Goal: Task Accomplishment & Management: Use online tool/utility

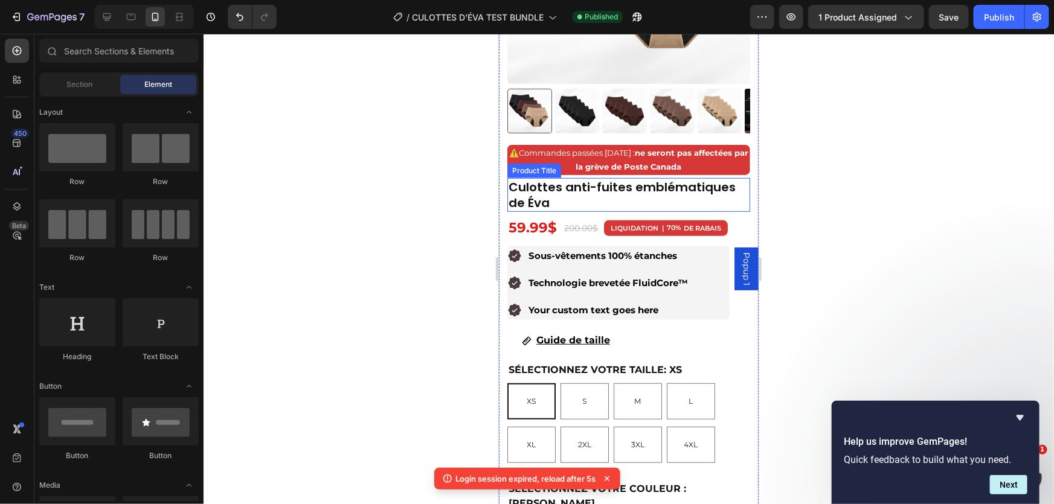
scroll to position [219, 0]
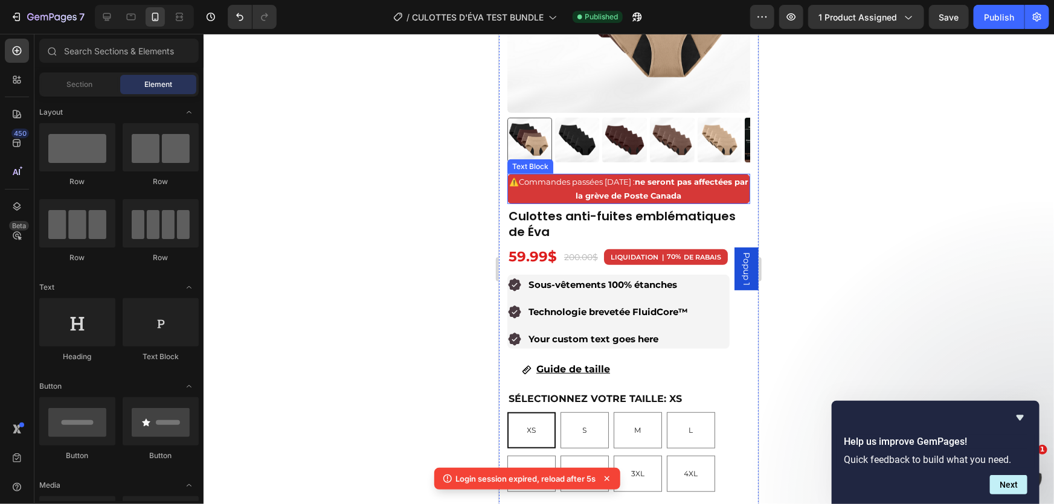
click at [585, 181] on p "⚠️ Commandes passées [DATE] : ne seront pas affectées par la grève de Poste Can…" at bounding box center [628, 189] width 240 height 28
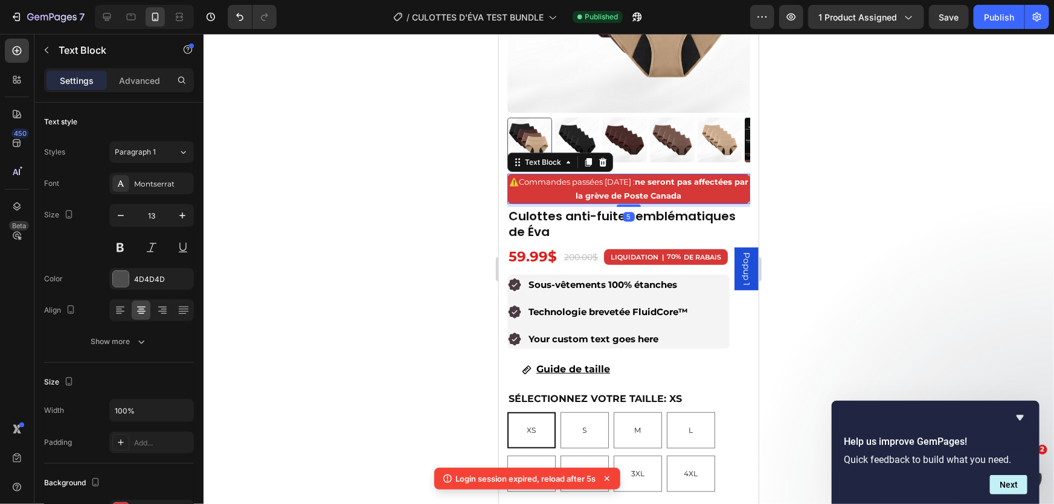
click at [708, 187] on p "⚠️ Commandes passées [DATE] : ne seront pas affectées par la grève de Poste Can…" at bounding box center [628, 189] width 240 height 28
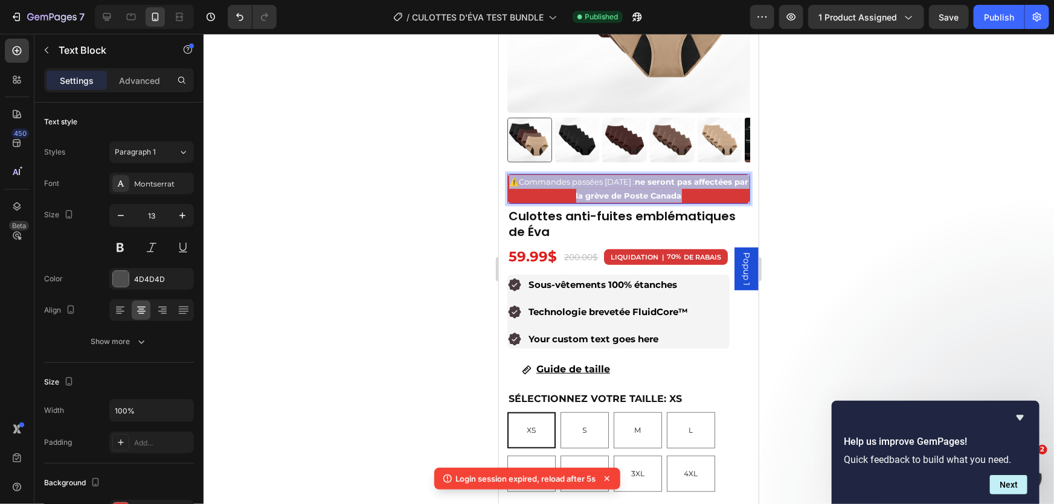
drag, startPoint x: 708, startPoint y: 187, endPoint x: 526, endPoint y: 169, distance: 183.3
click at [526, 175] on p "⚠️ Commandes passées [DATE] : ne seront pas affectées par la grève de Poste Can…" at bounding box center [628, 189] width 240 height 28
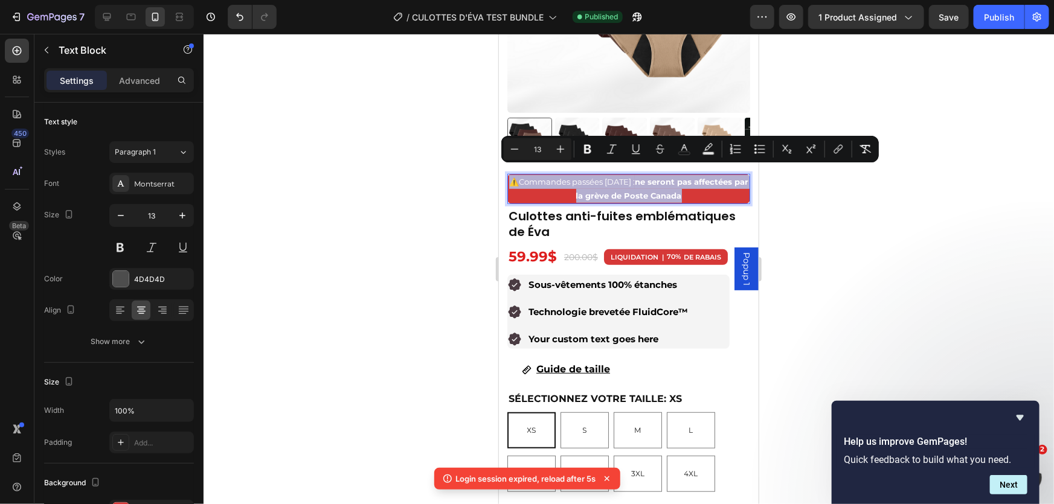
copy p "⚠️ Commandes passées [DATE] : ne seront pas affectées par la grève de Poste Can…"
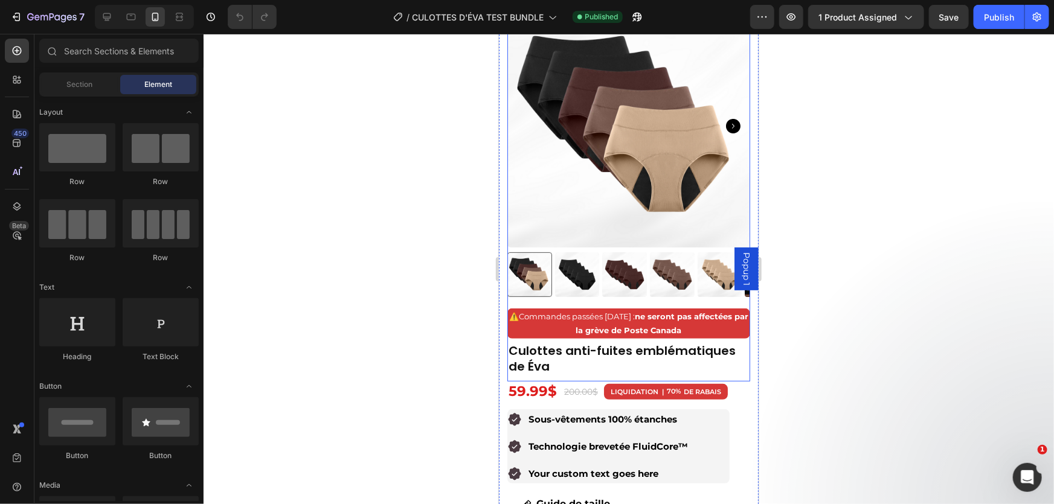
scroll to position [109, 0]
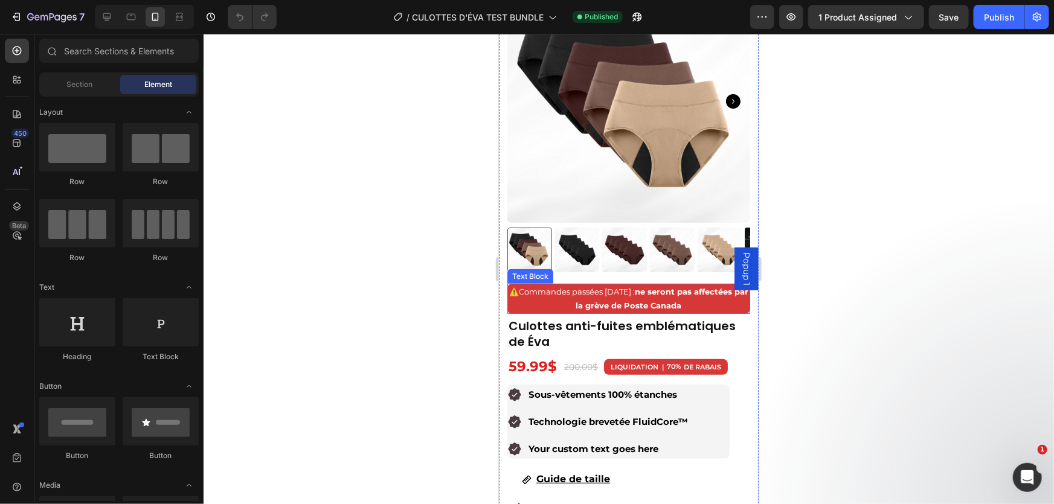
click at [639, 286] on span "Commandes passées [DATE] : ne seront pas affectées par la grève de Poste Canada" at bounding box center [633, 298] width 230 height 24
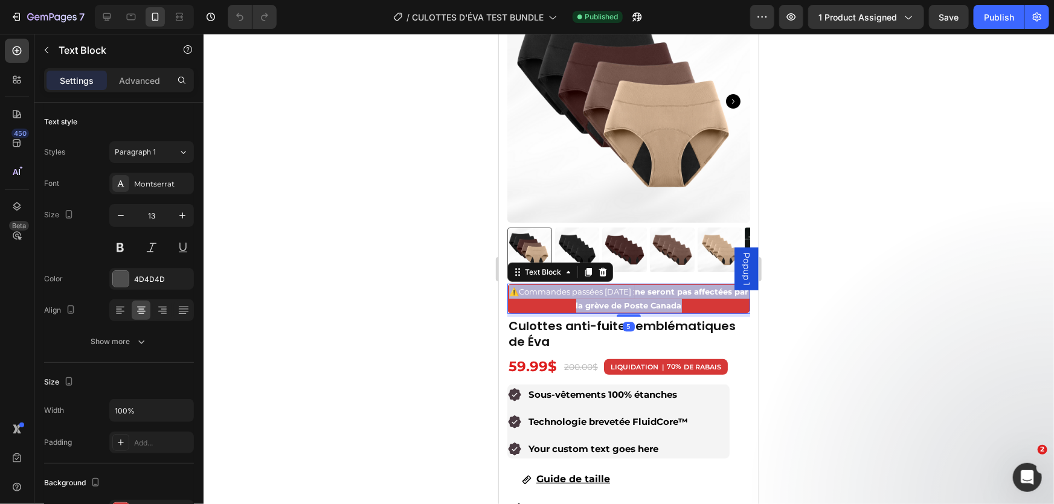
click at [639, 286] on span "Commandes passées [DATE] : ne seront pas affectées par la grève de Poste Canada" at bounding box center [633, 298] width 230 height 24
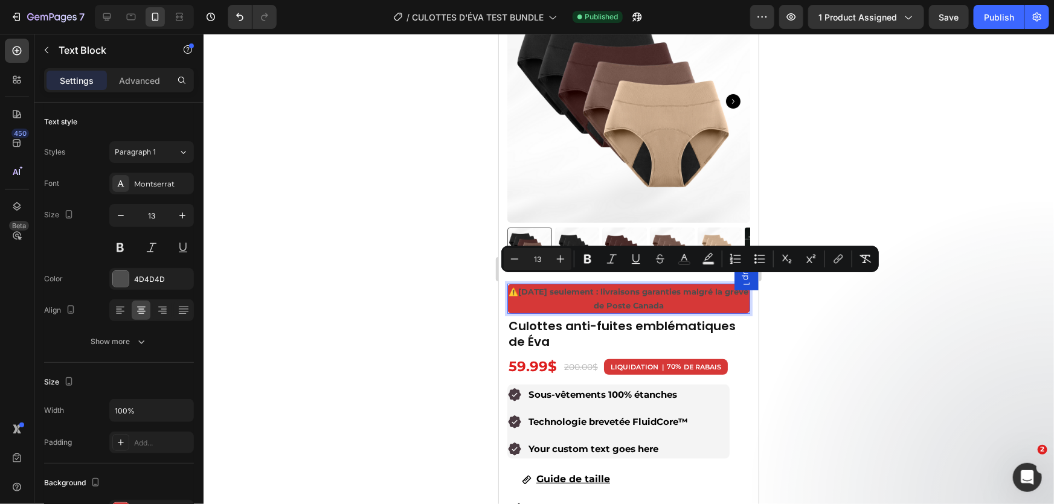
drag, startPoint x: 680, startPoint y: 298, endPoint x: 512, endPoint y: 282, distance: 168.7
click at [512, 285] on p "⚠️ [DATE] seulement : livraisons garanties malgré la grève de Poste Canada" at bounding box center [628, 299] width 240 height 28
click at [121, 280] on div at bounding box center [121, 279] width 16 height 16
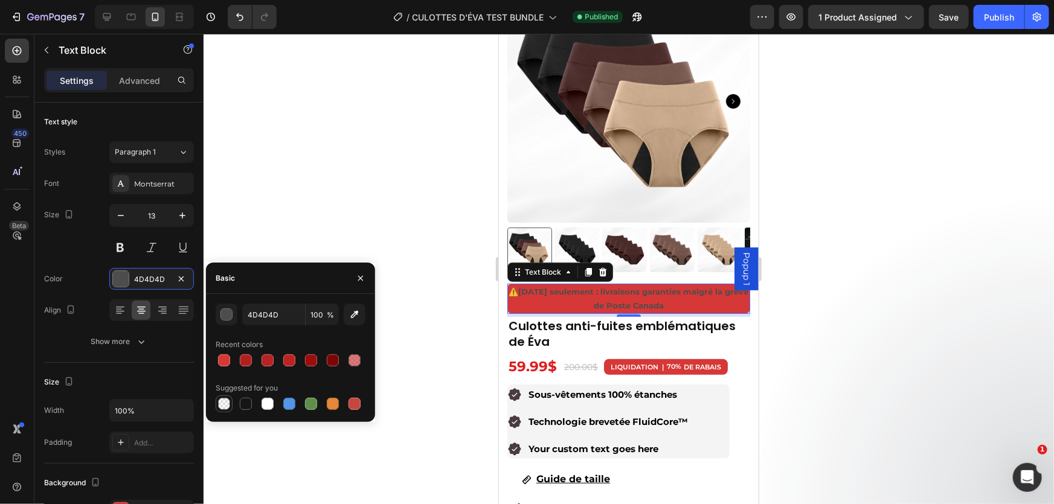
click at [224, 406] on div at bounding box center [224, 404] width 12 height 12
type input "000000"
type input "0"
click at [265, 405] on div at bounding box center [268, 404] width 12 height 12
type input "FFFFFF"
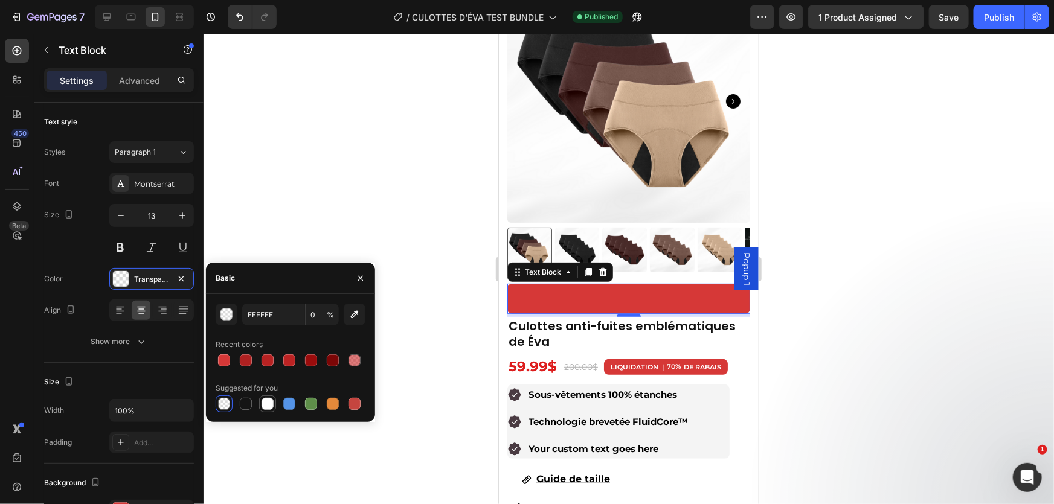
type input "100"
click at [333, 185] on div at bounding box center [629, 269] width 851 height 471
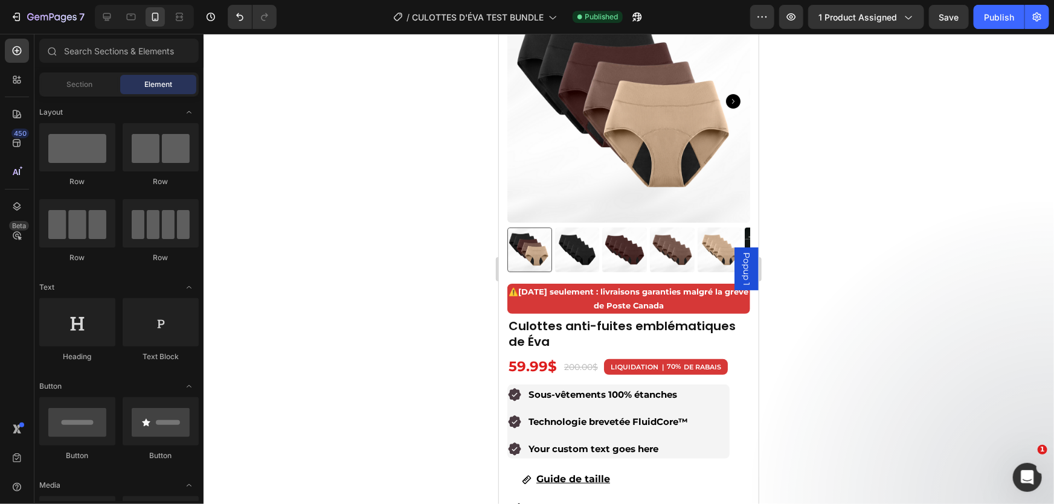
click at [813, 198] on div at bounding box center [629, 269] width 851 height 471
drag, startPoint x: 796, startPoint y: 256, endPoint x: 779, endPoint y: 262, distance: 18.0
click at [796, 257] on div at bounding box center [629, 269] width 851 height 471
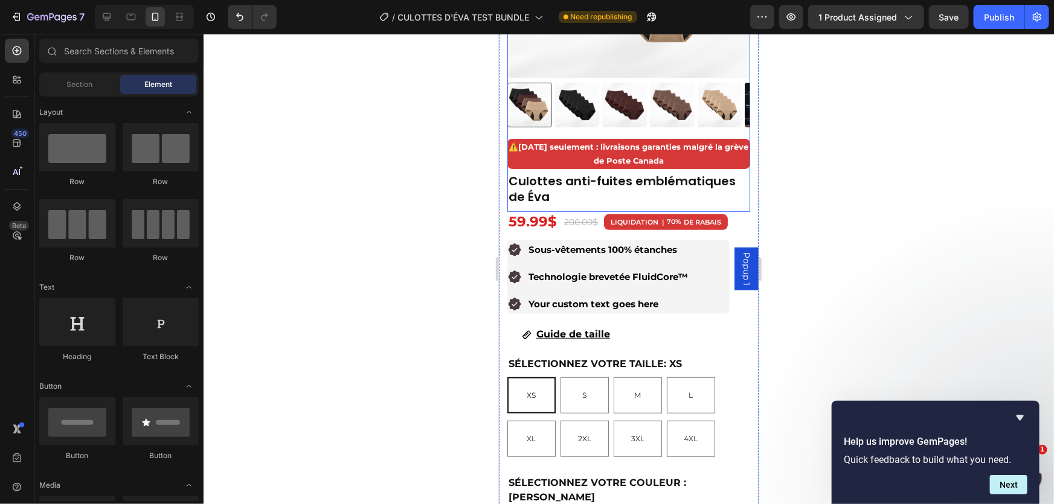
scroll to position [219, 0]
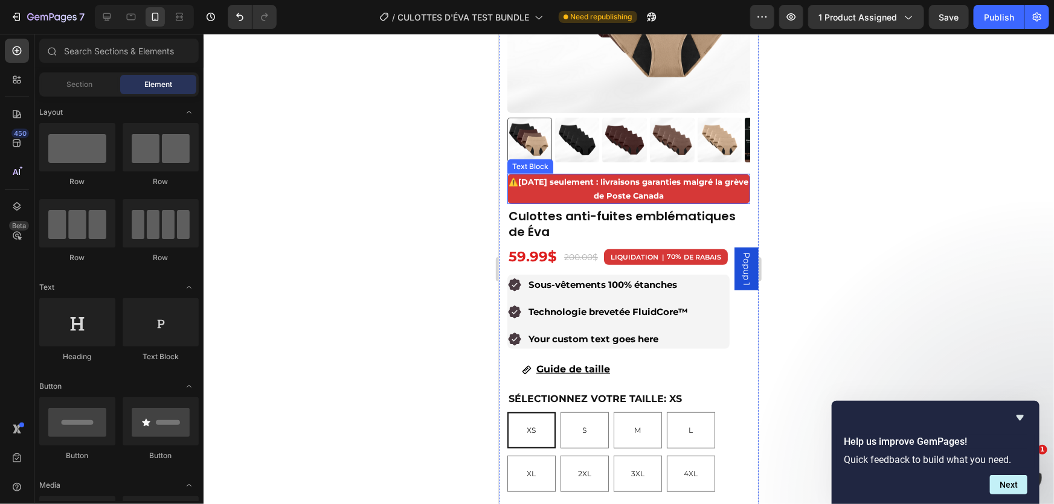
click at [638, 176] on strong "[DATE] seulement : livraisons garanties malgré la grève de Poste Canada" at bounding box center [633, 188] width 230 height 24
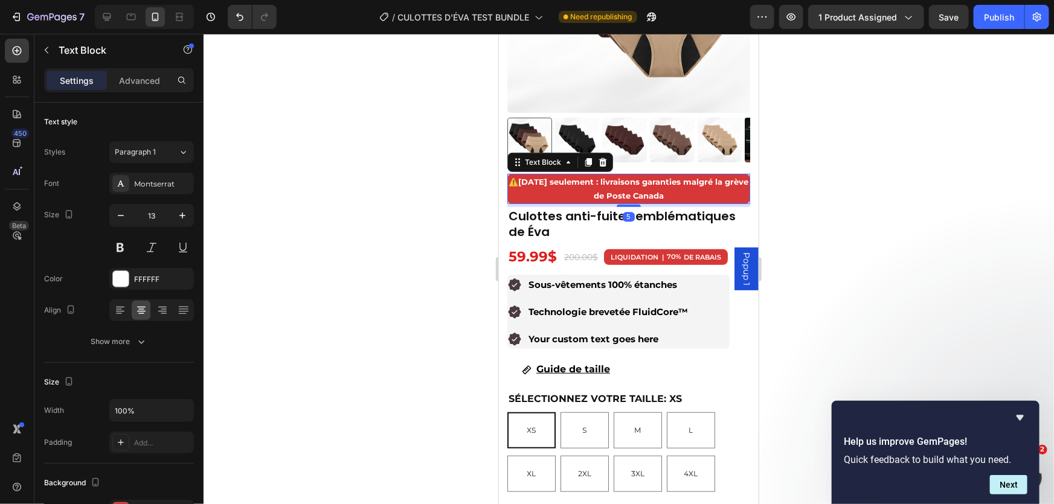
click at [638, 176] on strong "[DATE] seulement : livraisons garanties malgré la grève de Poste Canada" at bounding box center [633, 188] width 230 height 24
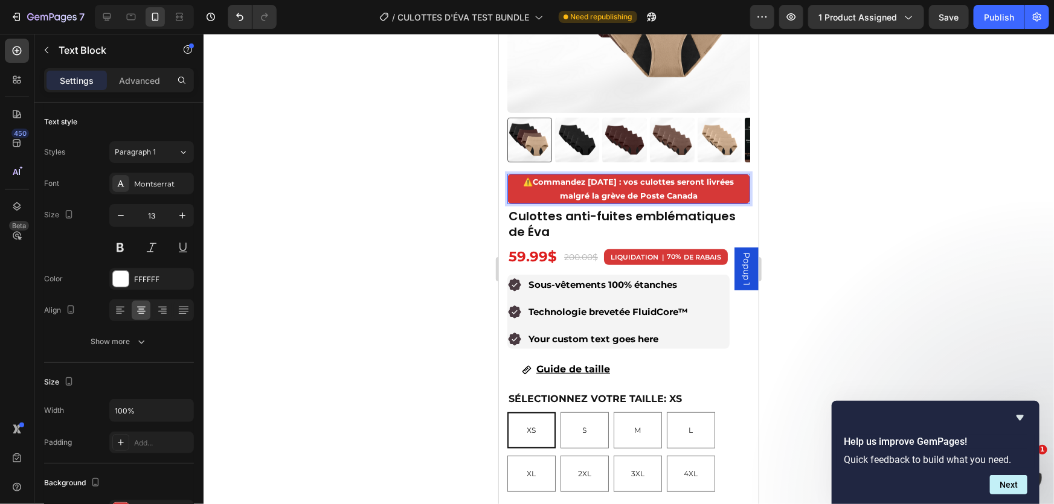
click at [840, 152] on div at bounding box center [629, 269] width 851 height 471
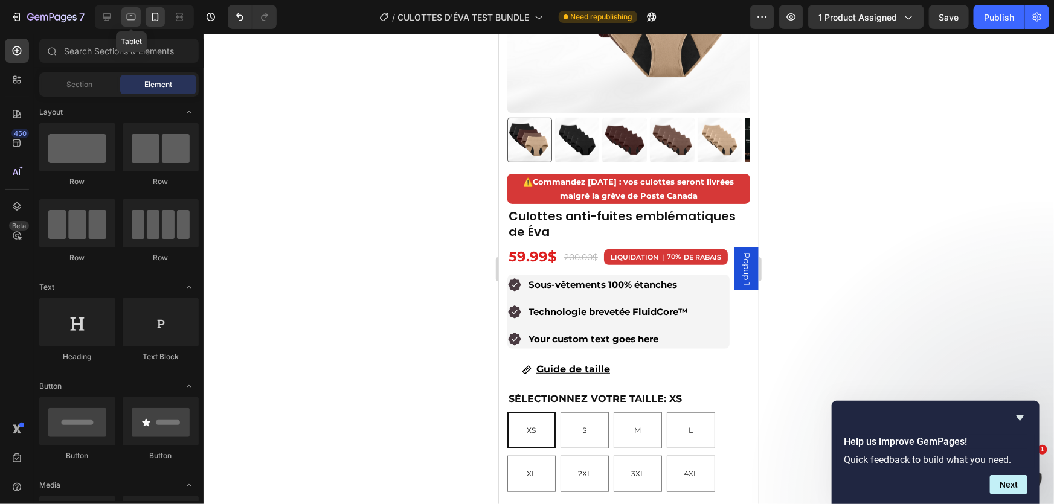
click at [127, 14] on icon at bounding box center [131, 17] width 9 height 7
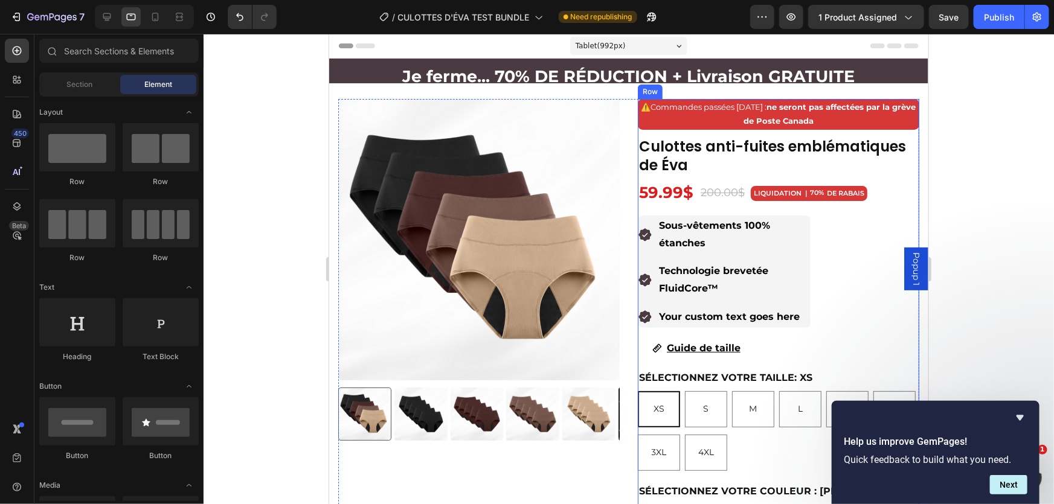
click at [710, 105] on span "Commandes passées [DATE] : ne seront pas affectées par la grève de Poste Canada" at bounding box center [783, 113] width 265 height 24
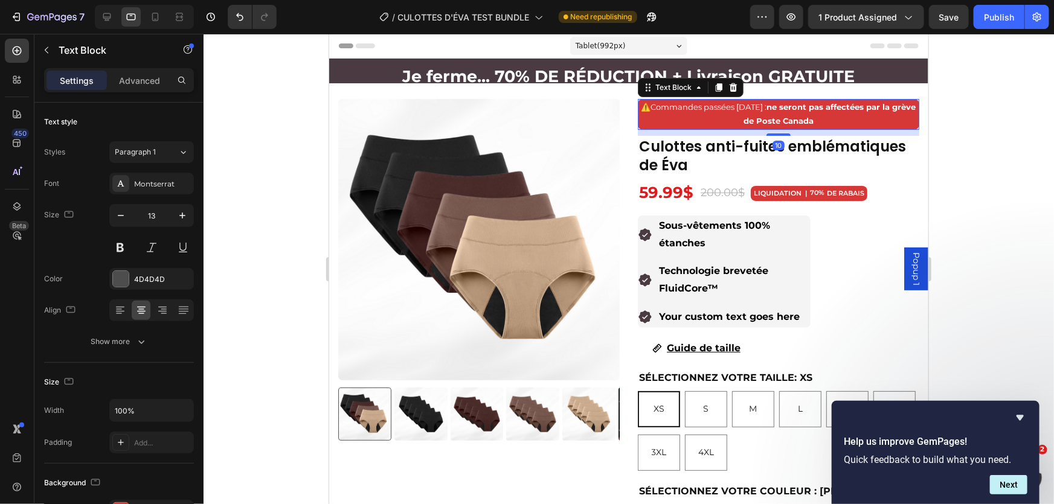
click at [710, 105] on span "Commandes passées [DATE] : ne seront pas affectées par la grève de Poste Canada" at bounding box center [783, 113] width 265 height 24
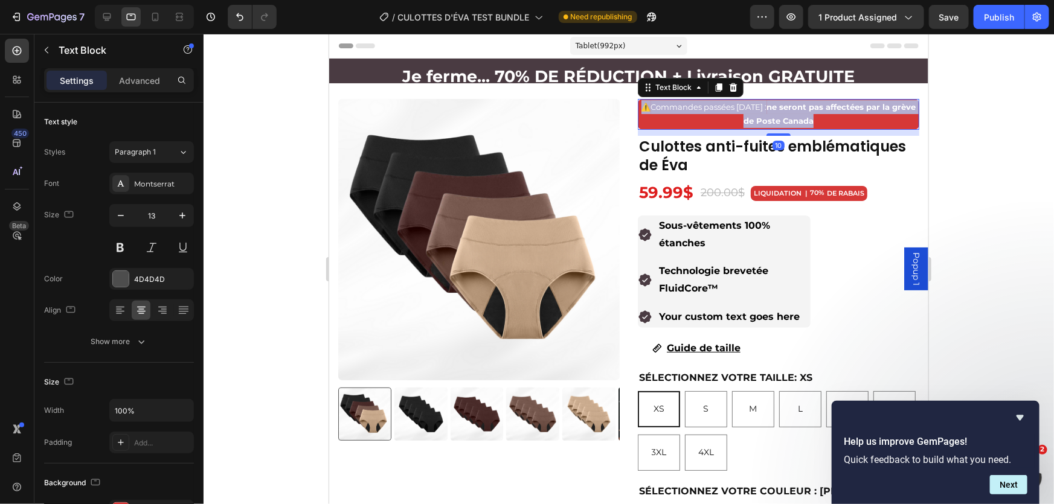
click at [710, 105] on span "Commandes passées [DATE] : ne seront pas affectées par la grève de Poste Canada" at bounding box center [783, 113] width 265 height 24
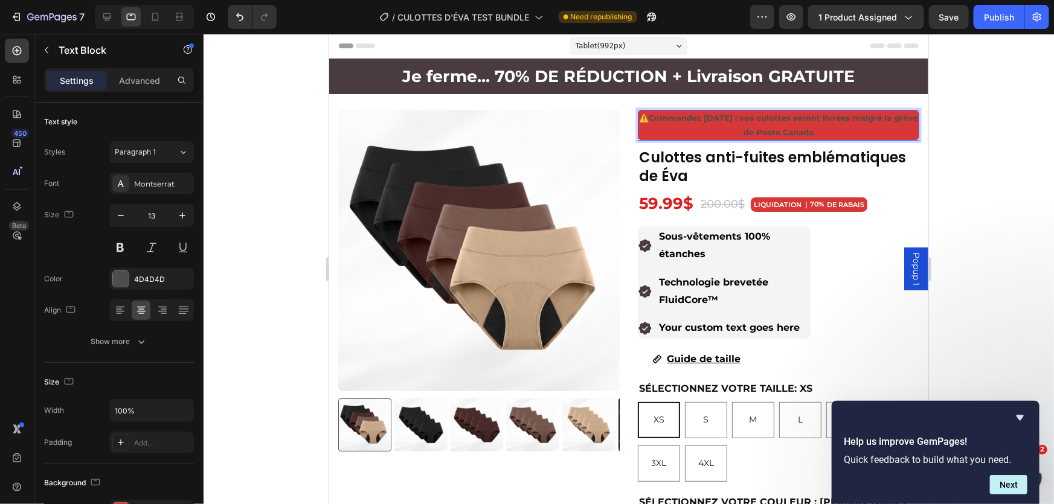
drag, startPoint x: 823, startPoint y: 130, endPoint x: 637, endPoint y: 118, distance: 186.5
click at [639, 118] on p "⚠️ Commandez [DATE] : vos culottes seront livrées malgré la grève de Poste Cana…" at bounding box center [778, 125] width 279 height 28
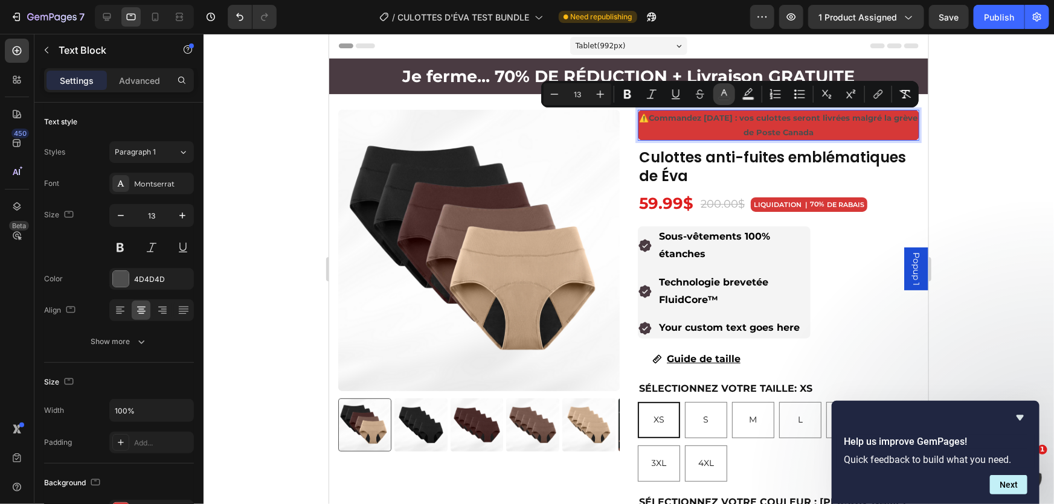
click at [723, 96] on icon "Editor contextual toolbar" at bounding box center [724, 94] width 12 height 12
type input "4D4D4D"
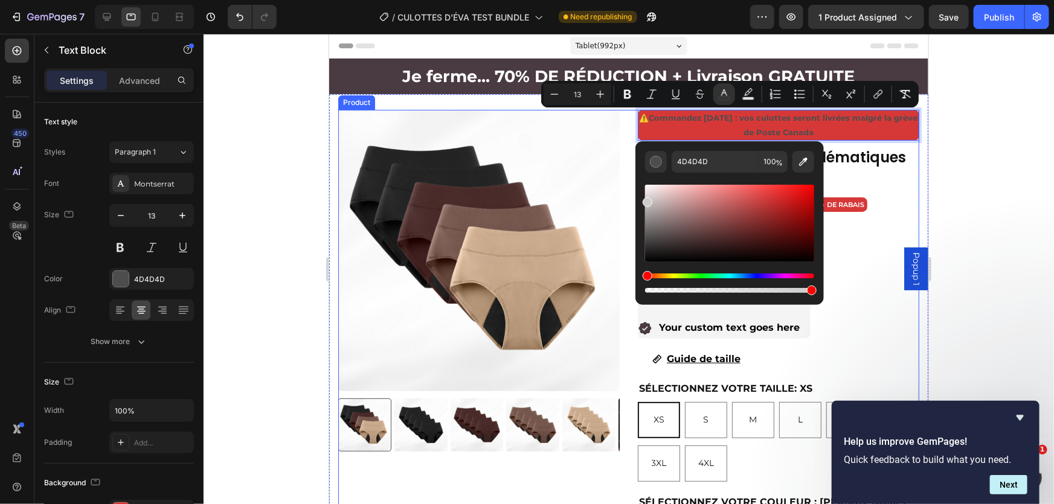
drag, startPoint x: 985, startPoint y: 246, endPoint x: 628, endPoint y: 178, distance: 363.6
type input "F2F2F2"
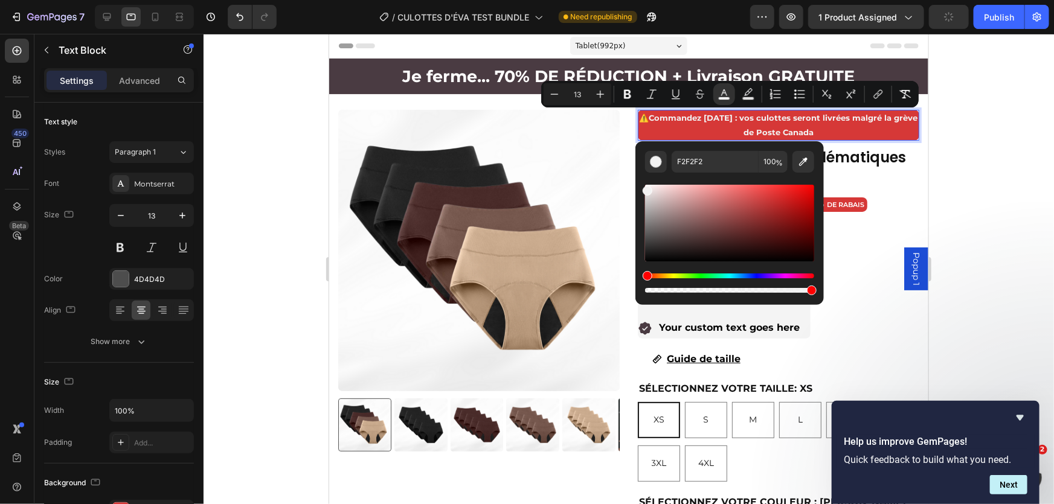
click at [967, 173] on div at bounding box center [629, 269] width 851 height 471
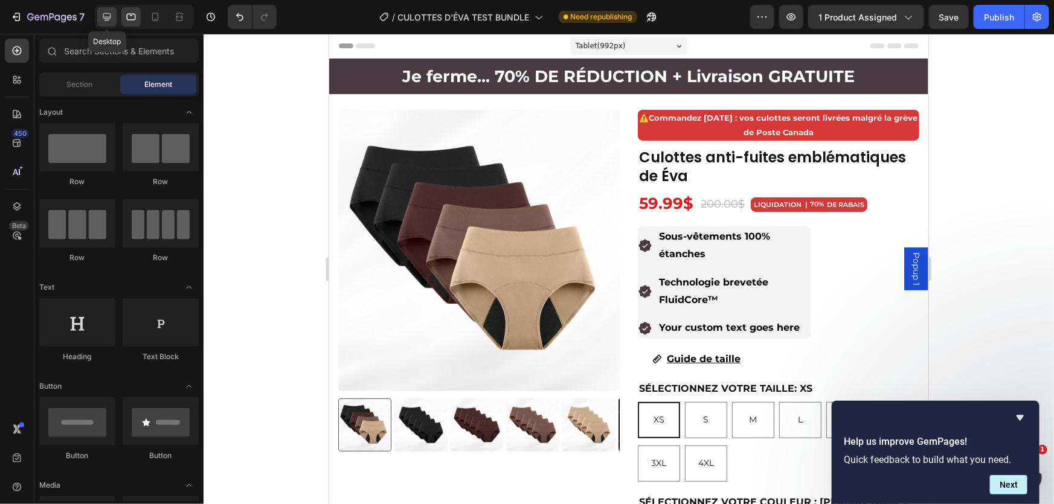
click at [108, 18] on icon at bounding box center [107, 17] width 12 height 12
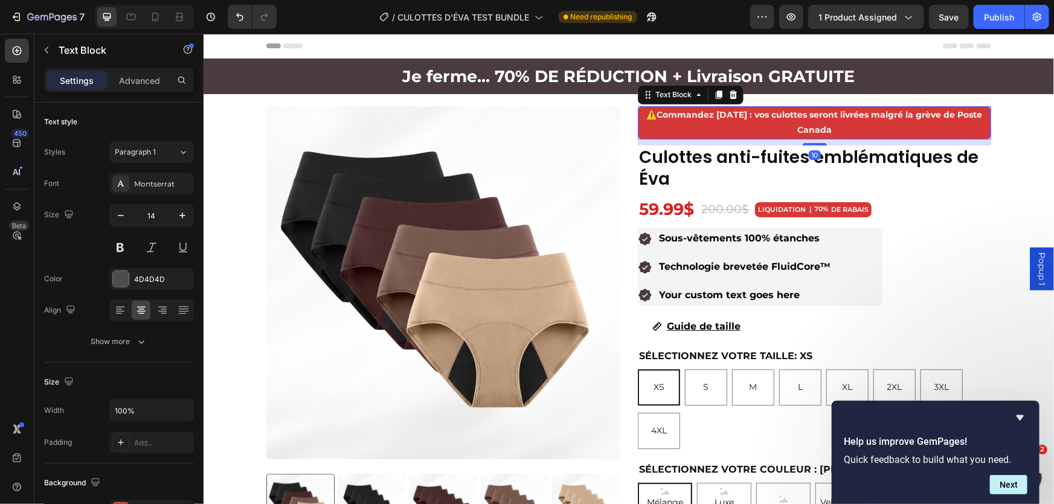
click at [841, 127] on p "⚠️ Commandez [DATE] : vos culottes seront livrées malgré la grève de Poste Cana…" at bounding box center [814, 122] width 351 height 30
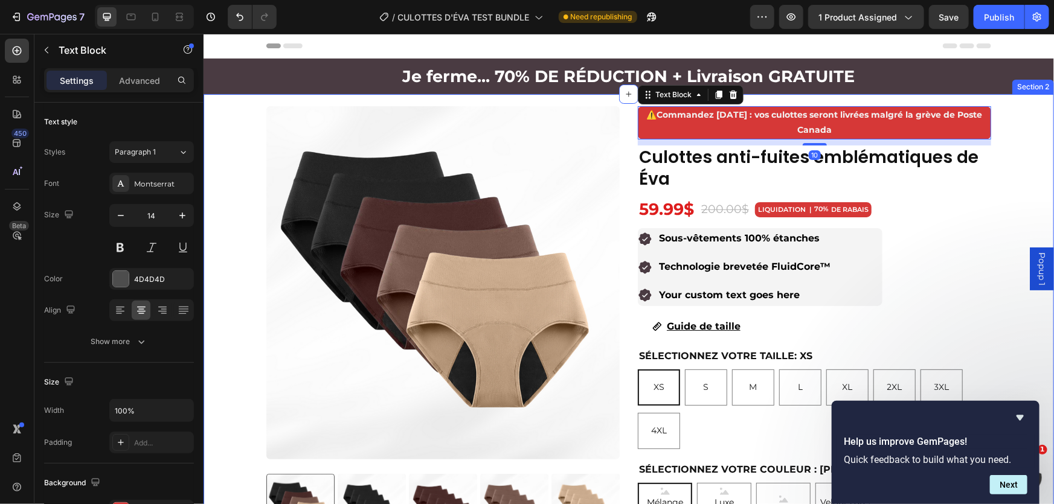
click at [1031, 126] on div "Product Images ⚠️ Commandez [DATE] : vos culottes seront livrées malgré la grèv…" at bounding box center [628, 511] width 851 height 810
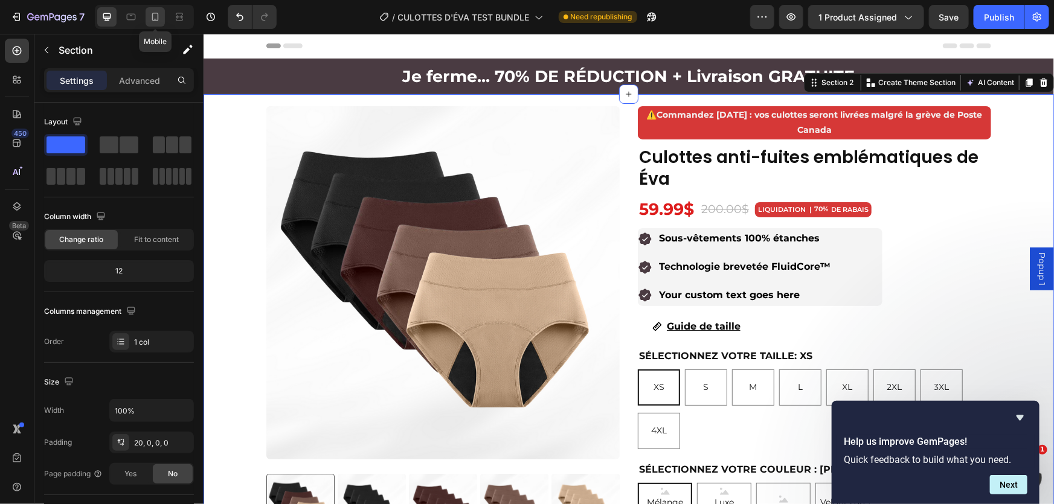
click at [151, 14] on icon at bounding box center [155, 17] width 12 height 12
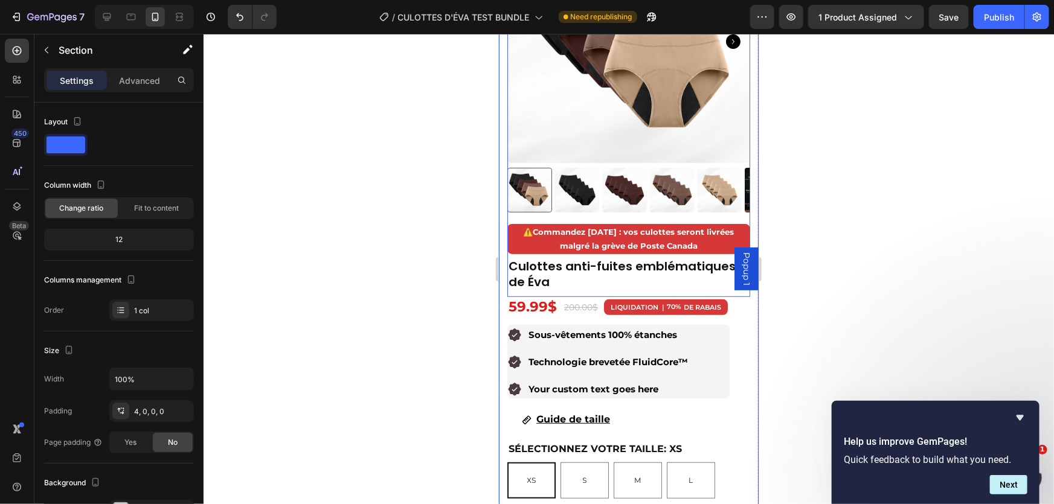
scroll to position [172, 0]
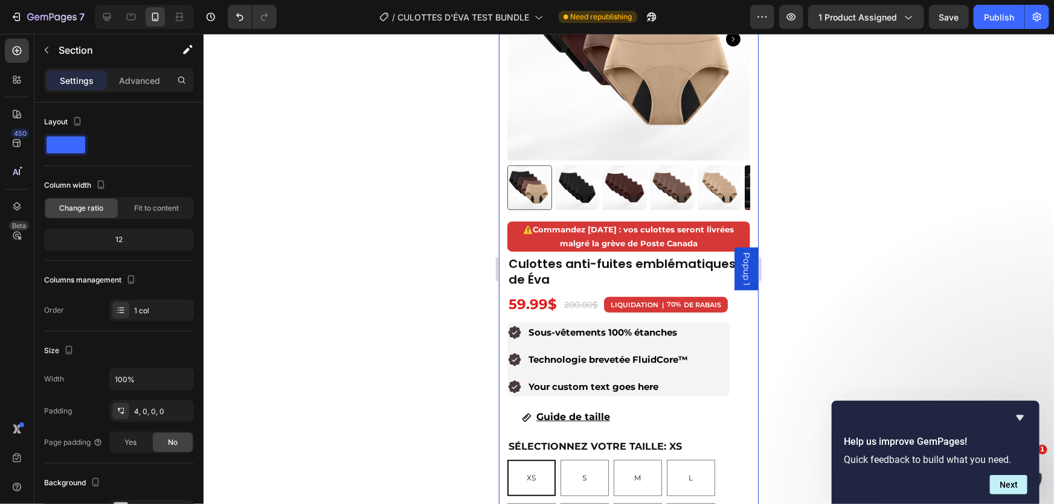
click at [884, 167] on div at bounding box center [629, 269] width 851 height 471
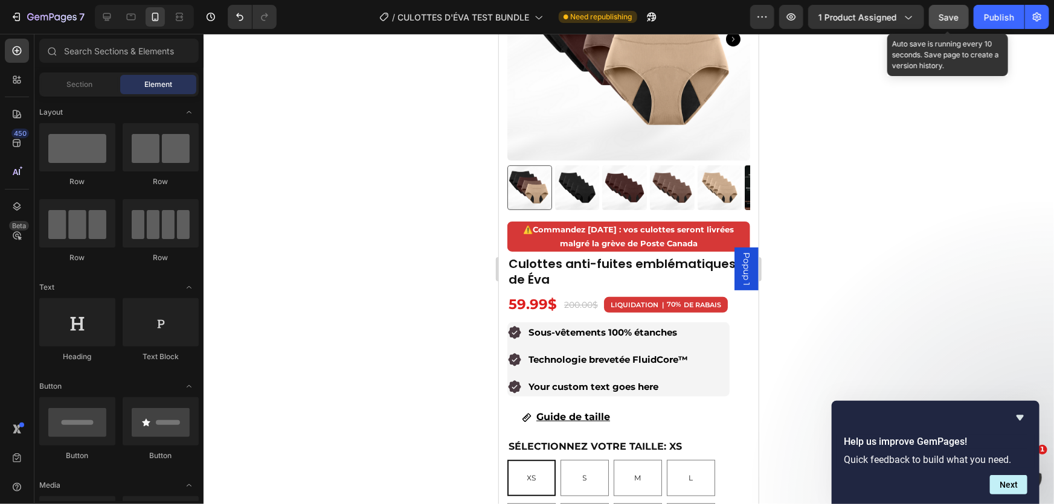
click at [947, 21] on span "Save" at bounding box center [949, 17] width 20 height 10
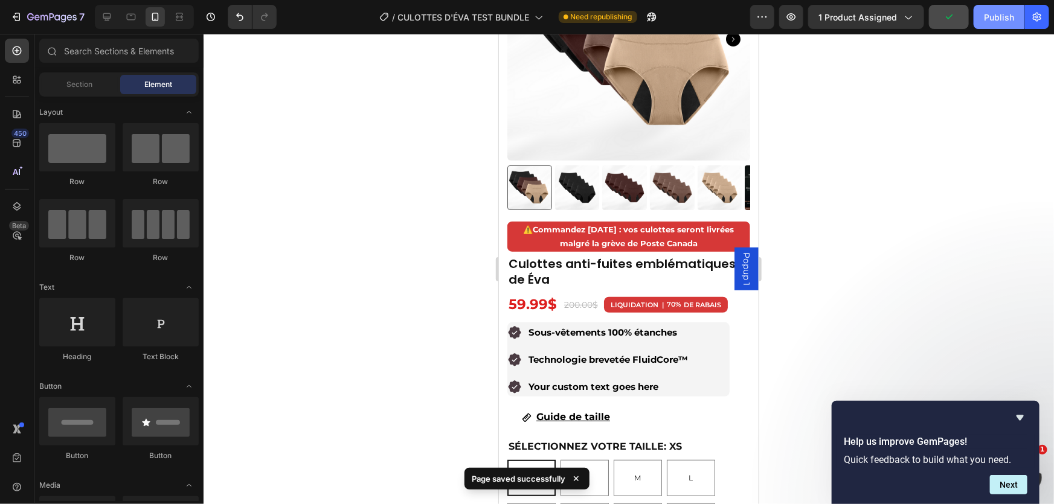
click at [999, 17] on div "Publish" at bounding box center [999, 17] width 30 height 13
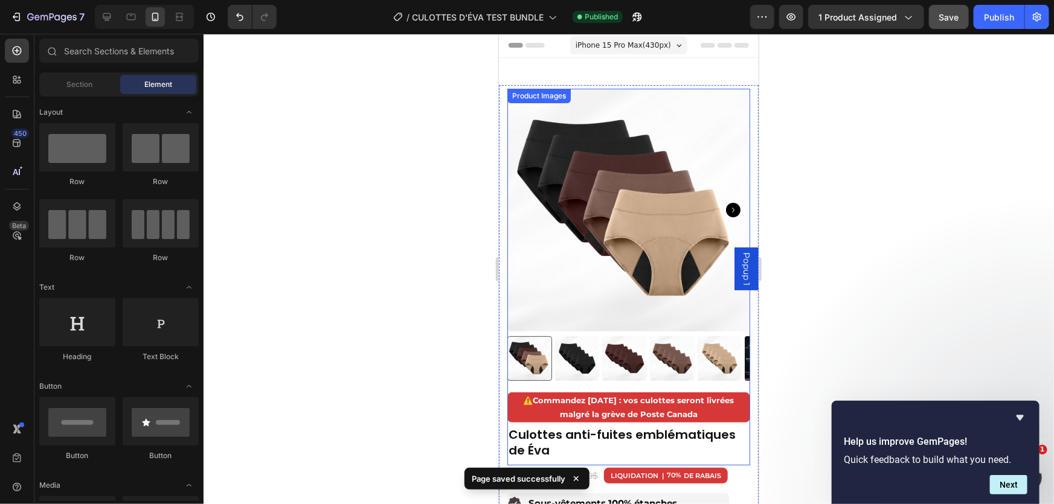
scroll to position [0, 0]
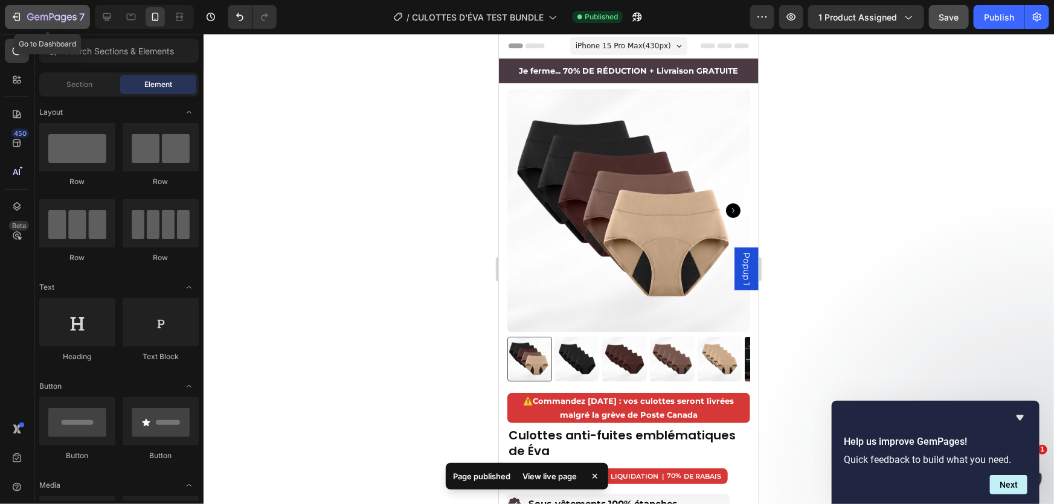
click at [57, 15] on icon "button" at bounding box center [56, 16] width 5 height 5
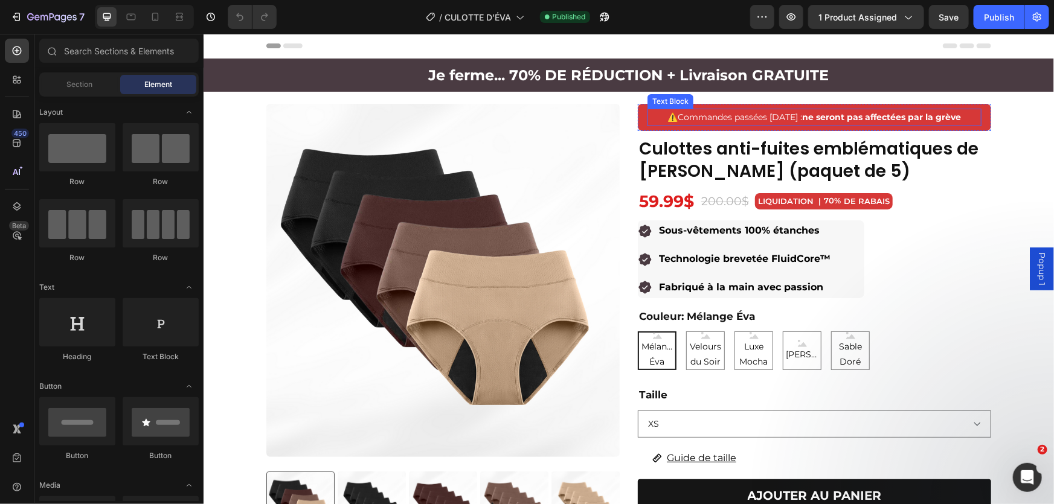
click at [717, 118] on span "Commandes passées aujourd’hui : ne seront pas affectées par la grève" at bounding box center [819, 116] width 283 height 11
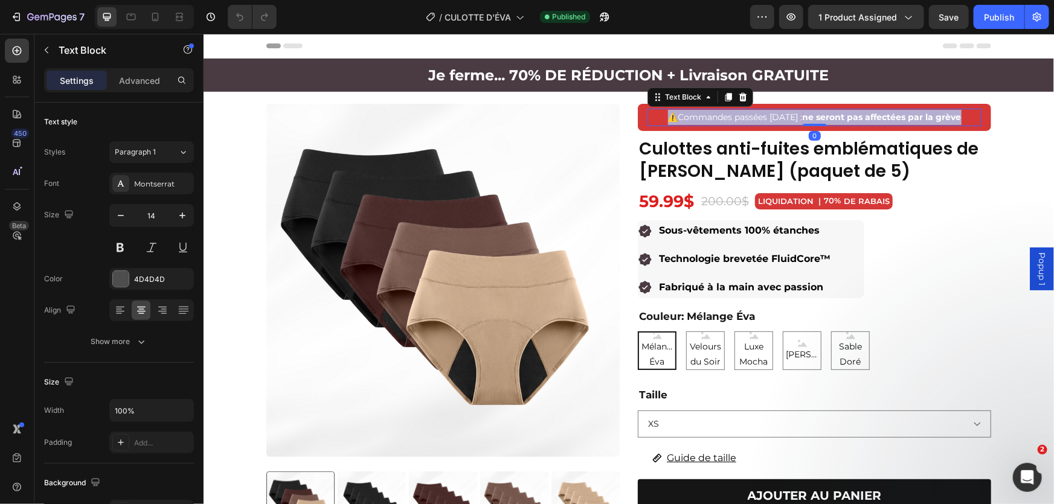
click at [717, 118] on span "Commandes passées aujourd’hui : ne seront pas affectées par la grève" at bounding box center [819, 116] width 283 height 11
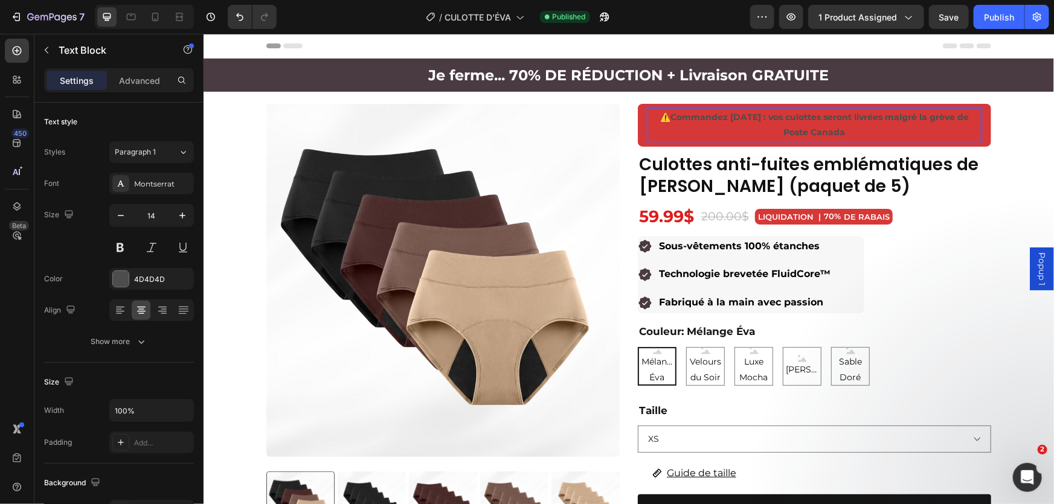
drag, startPoint x: 861, startPoint y: 132, endPoint x: 646, endPoint y: 114, distance: 215.2
click at [648, 114] on p "⚠️ Commandez [DATE] : vos culottes seront livrées malgré la grève de Poste Cana…" at bounding box center [814, 124] width 332 height 30
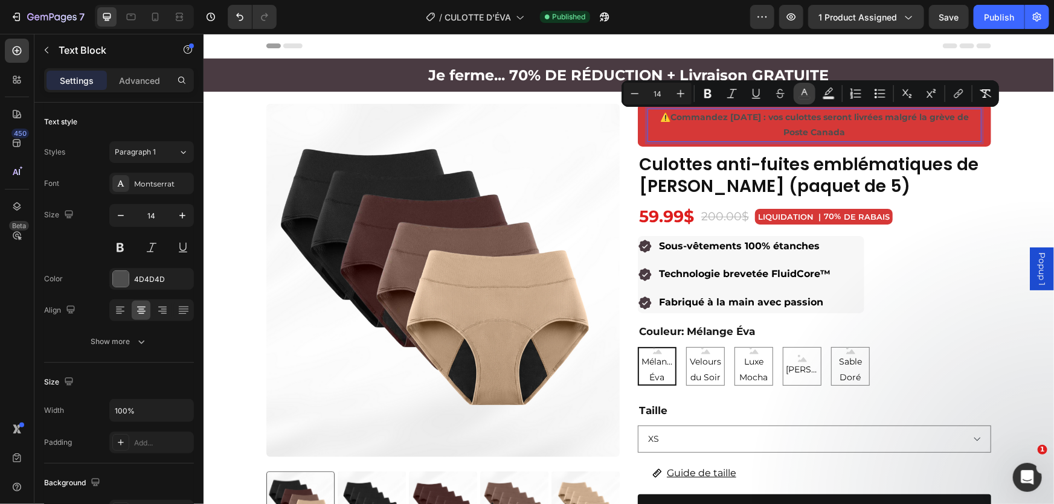
click at [806, 101] on button "color" at bounding box center [805, 94] width 22 height 22
type input "4D4D4D"
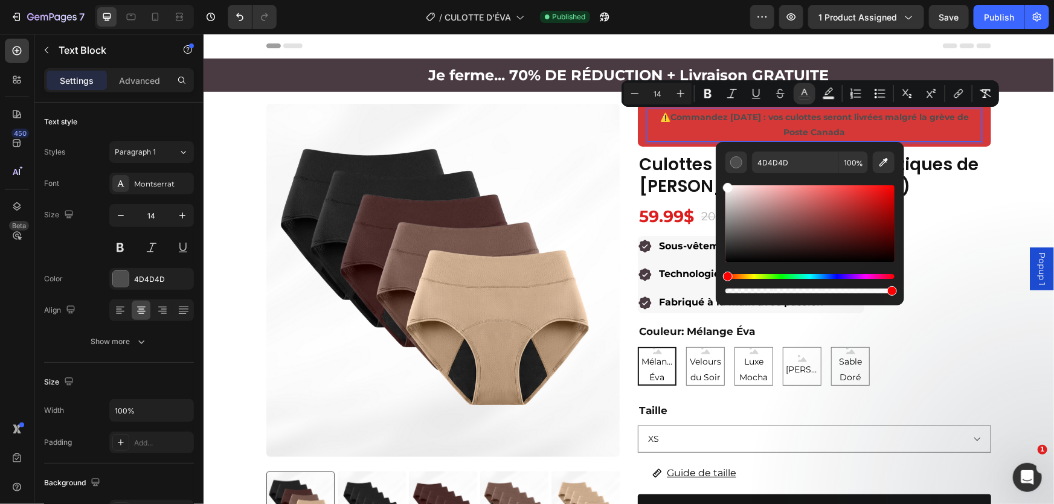
drag, startPoint x: 735, startPoint y: 199, endPoint x: 717, endPoint y: 179, distance: 26.1
click at [717, 179] on div "4D4D4D 100 %" at bounding box center [810, 219] width 188 height 154
type input "FFFFFF"
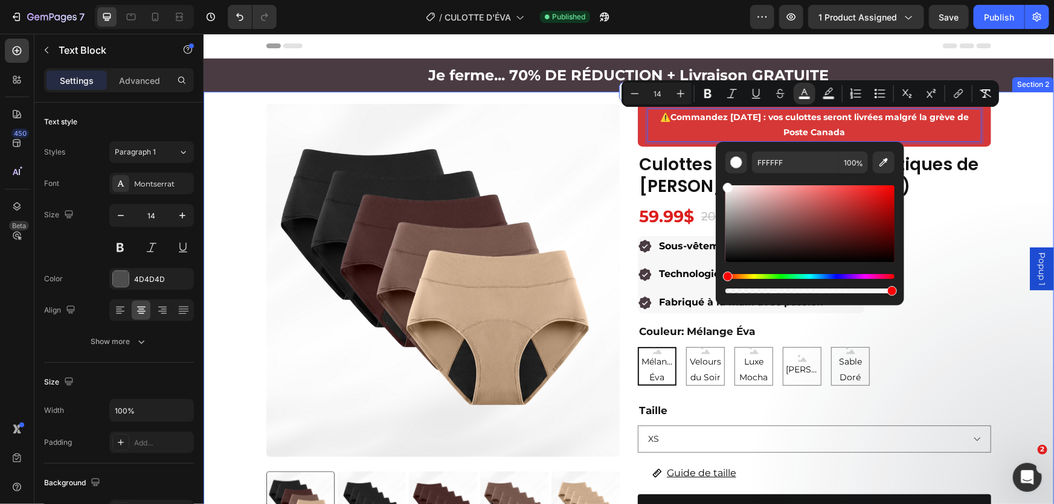
click at [1035, 167] on div "Product Images ⚠️ Commandes passées aujourd’hui : ne seront pas affectées par l…" at bounding box center [628, 456] width 851 height 707
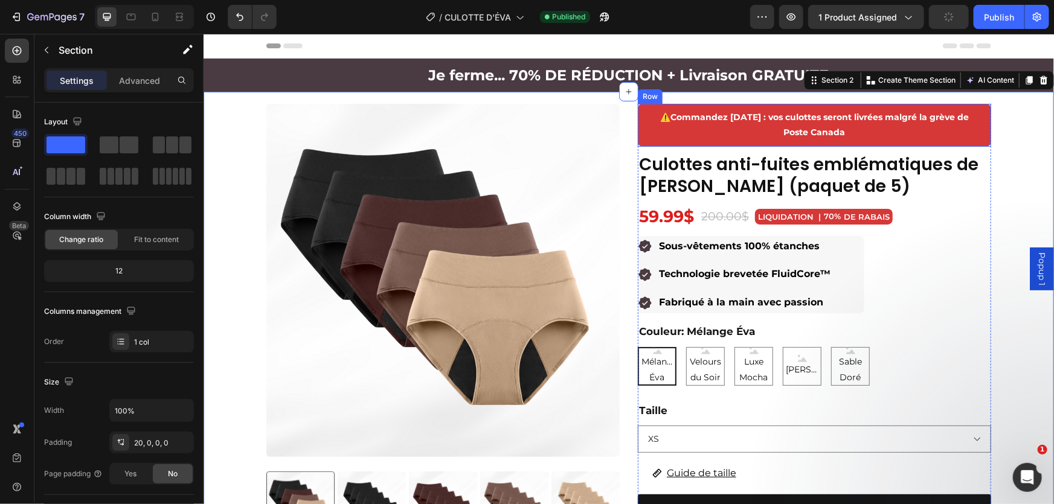
click at [749, 106] on div "⚠️ Commandez aujourd’hui : vos culottes seront livrées malgré la grève de Poste…" at bounding box center [813, 124] width 353 height 42
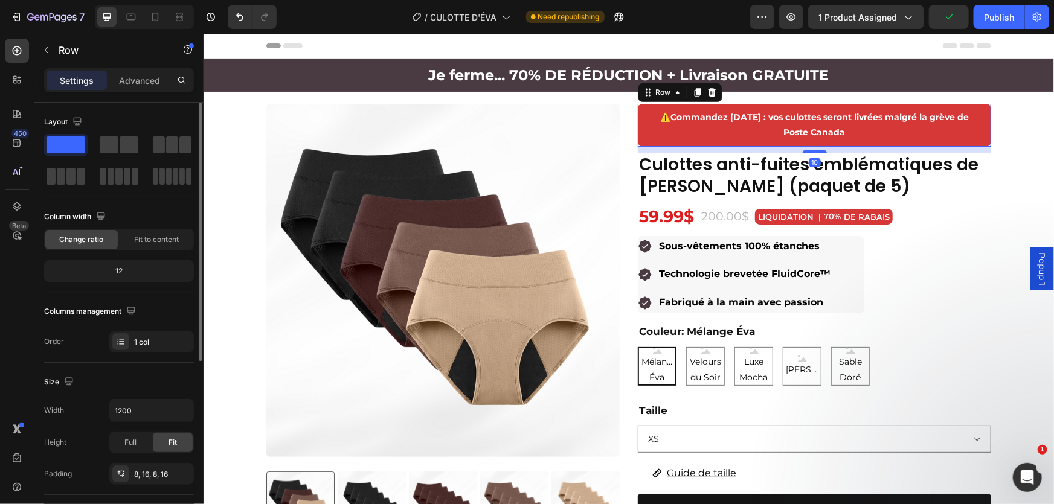
scroll to position [164, 0]
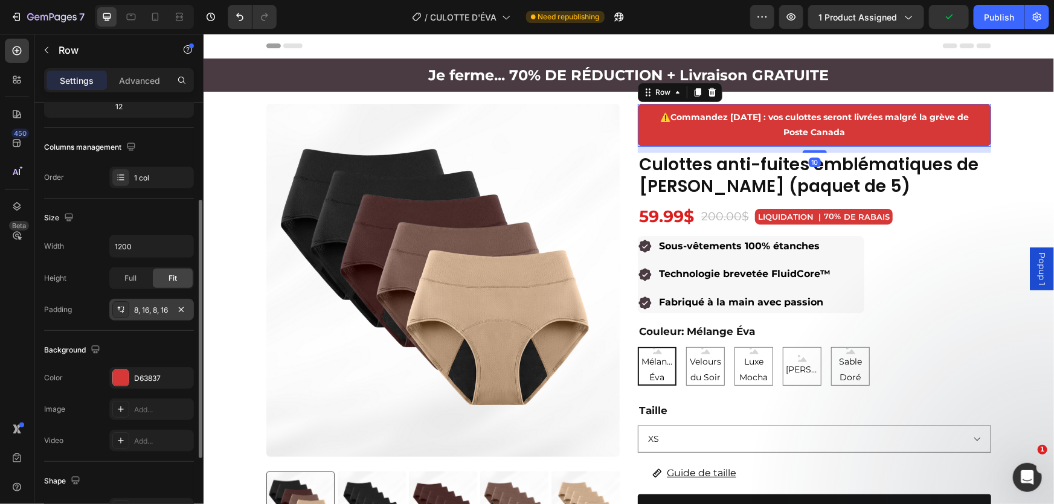
click at [146, 301] on div "8, 16, 8, 16" at bounding box center [151, 310] width 85 height 22
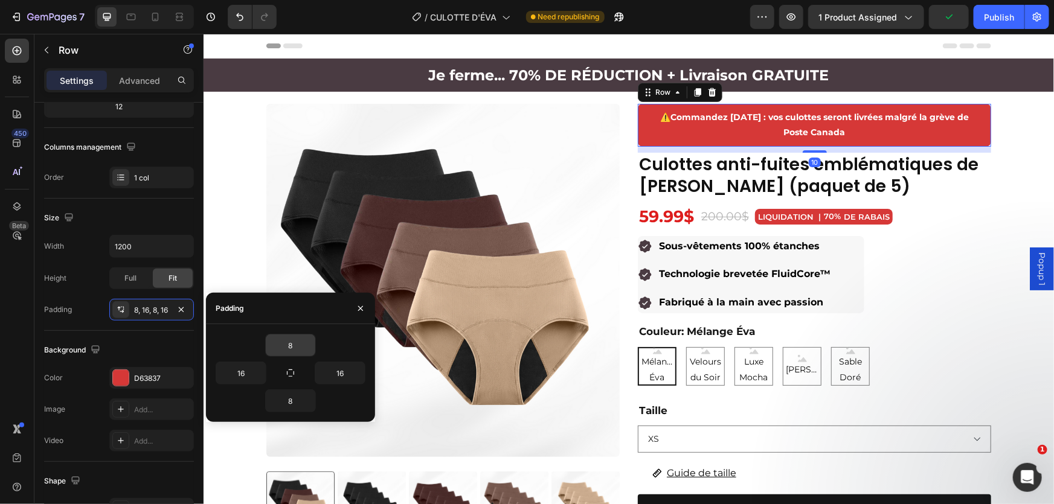
click at [289, 338] on input "8" at bounding box center [291, 346] width 50 height 22
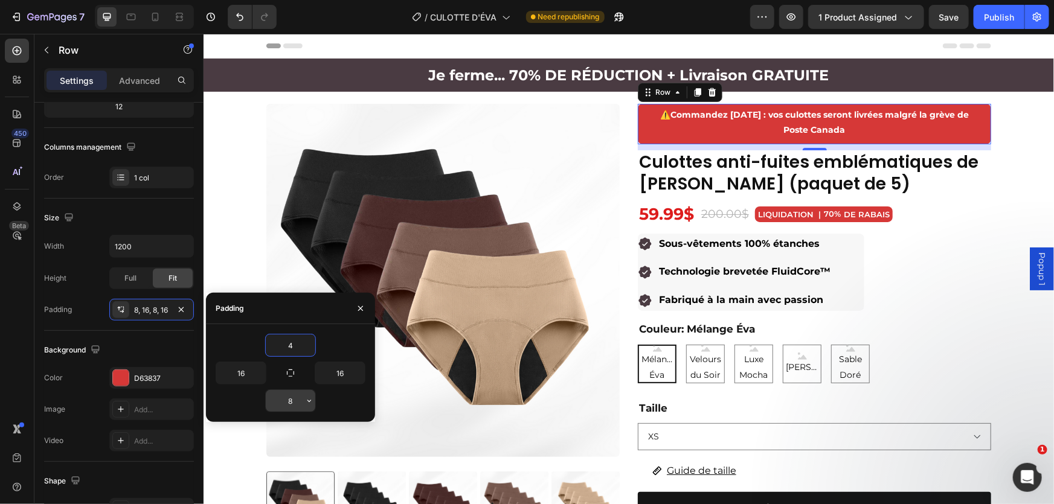
type input "4"
click at [295, 399] on input "8" at bounding box center [291, 401] width 50 height 22
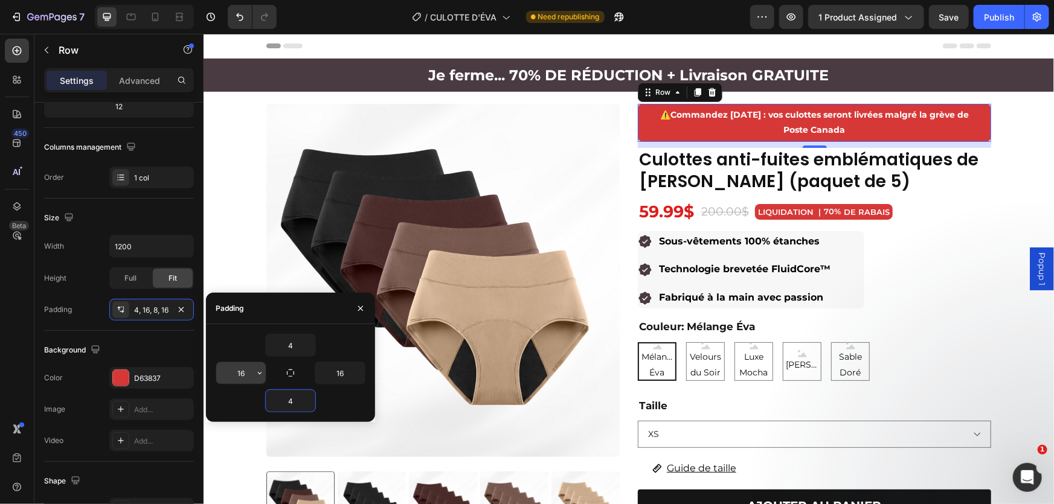
type input "4"
click at [237, 373] on input "16" at bounding box center [241, 373] width 50 height 22
type input "8"
click at [337, 375] on input "16" at bounding box center [340, 373] width 50 height 22
type input "8"
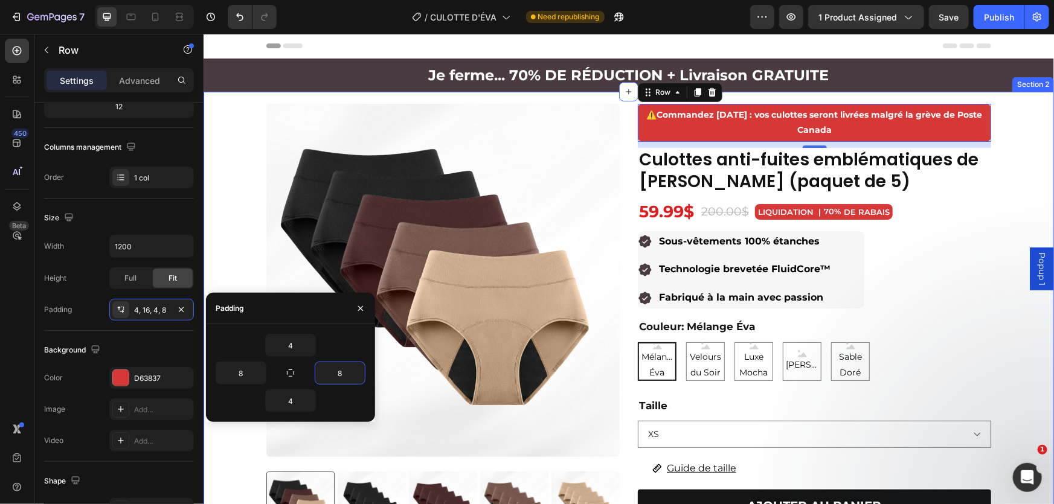
click at [1028, 199] on div "Product Images ⚠️ Commandes passées aujourd’hui : ne seront pas affectées par l…" at bounding box center [628, 454] width 851 height 702
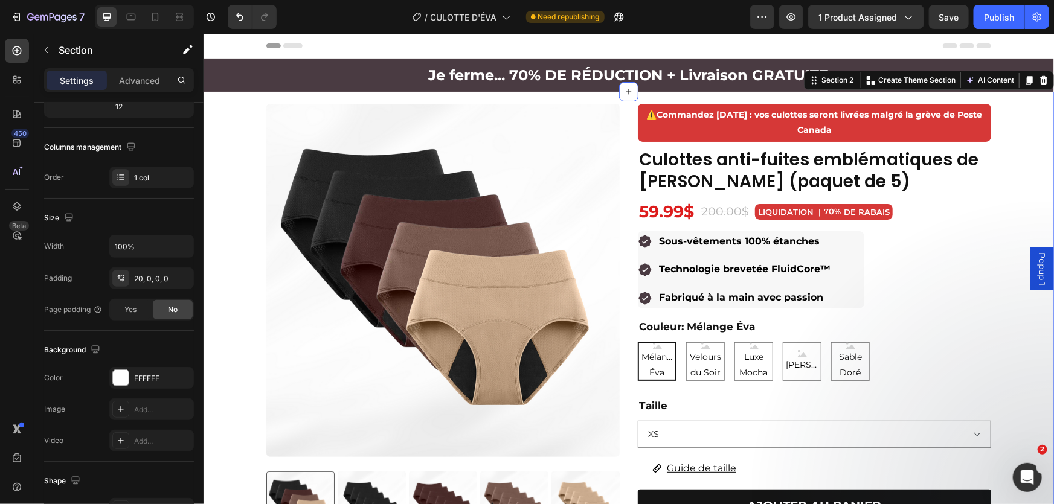
scroll to position [0, 0]
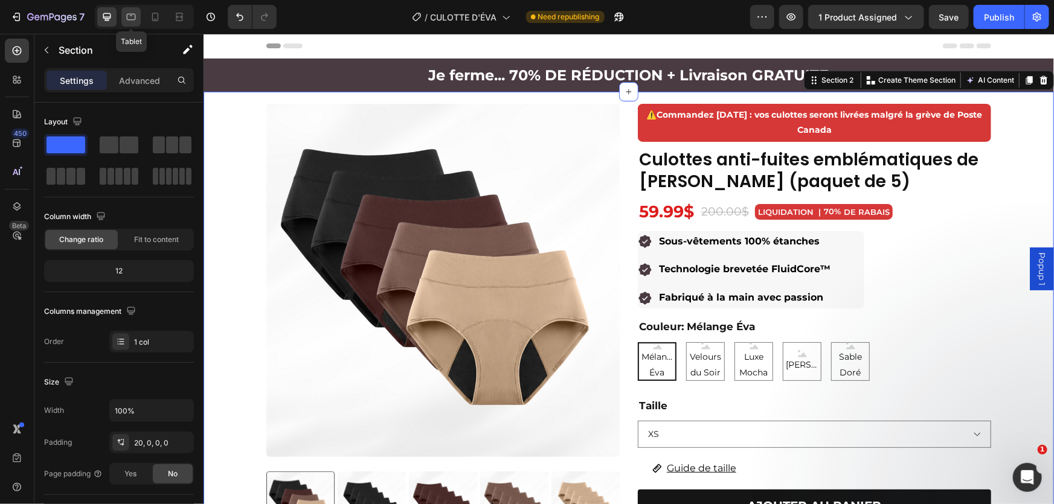
click at [130, 13] on icon at bounding box center [131, 17] width 12 height 12
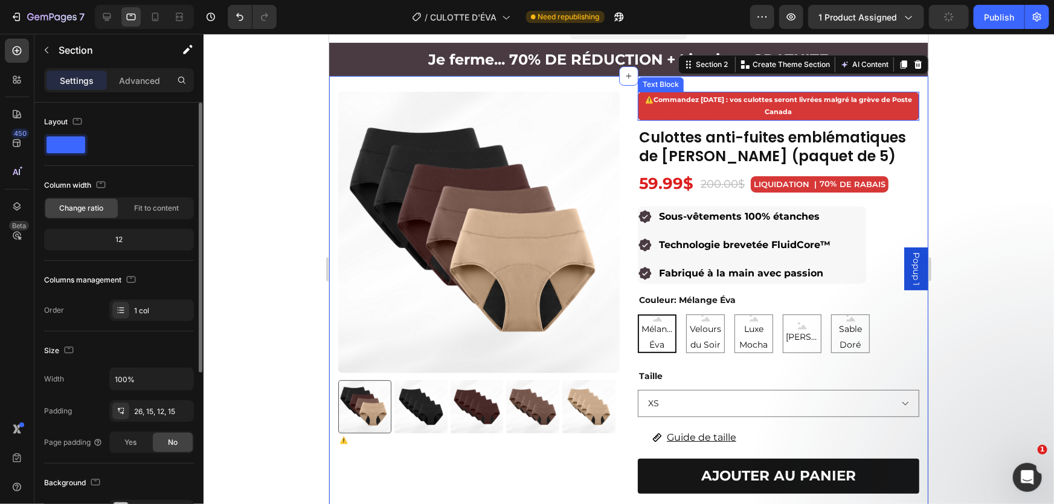
click at [776, 106] on p "⚠️ Commandez [DATE] : vos culottes seront livrées malgré la grève de Poste Cana…" at bounding box center [778, 106] width 279 height 24
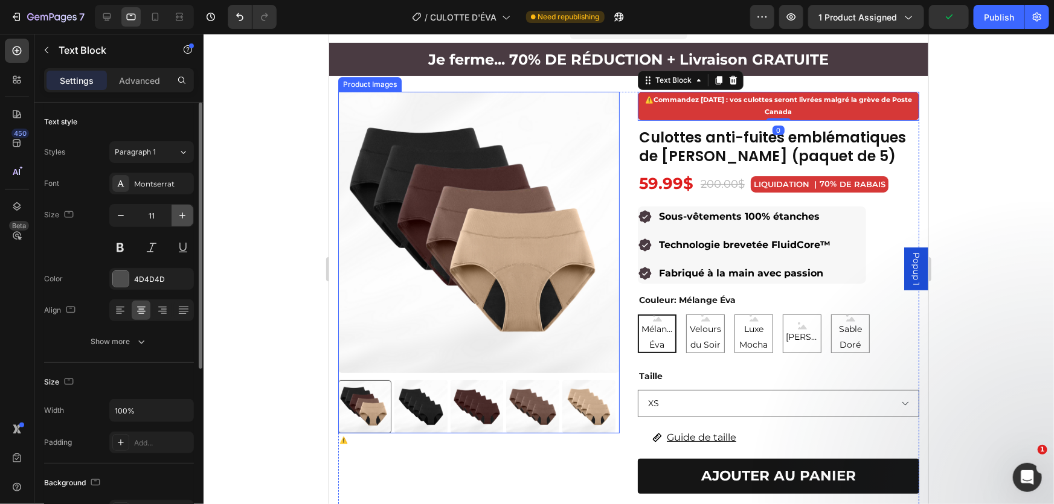
click at [181, 213] on icon "button" at bounding box center [182, 216] width 12 height 12
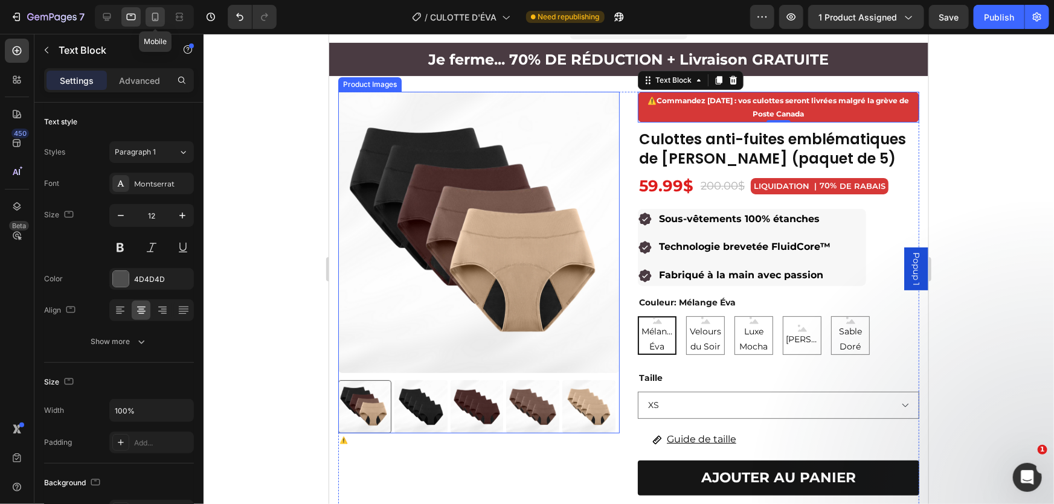
click at [153, 21] on icon at bounding box center [155, 17] width 7 height 8
type input "13"
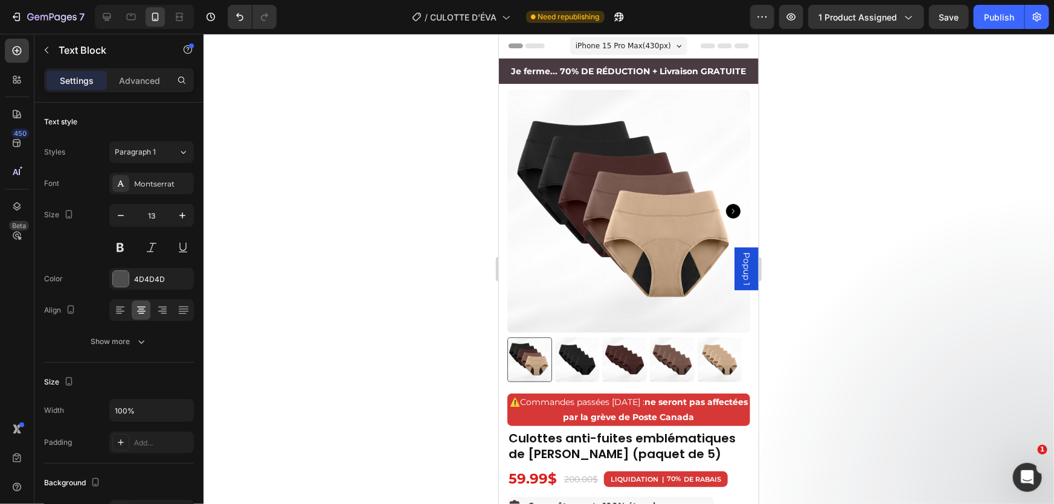
click at [864, 272] on div at bounding box center [629, 269] width 851 height 471
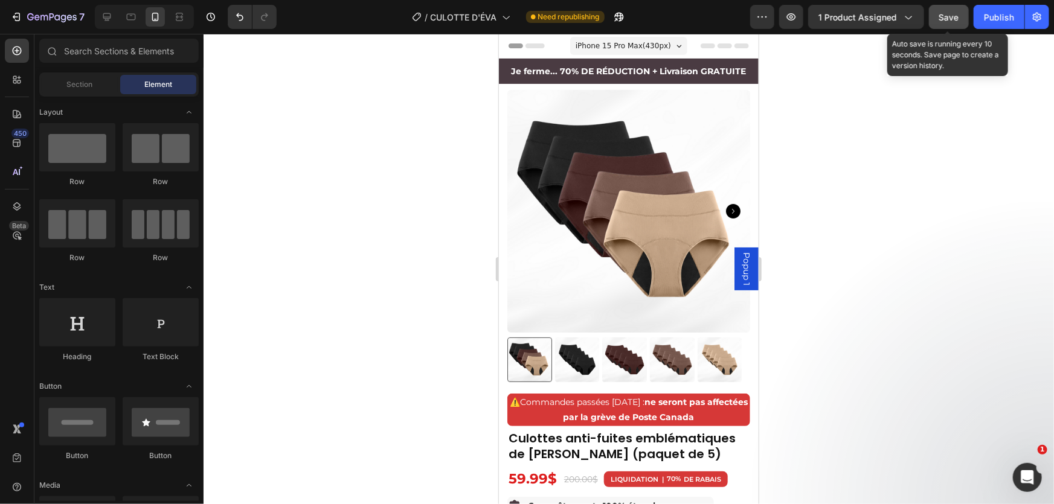
click at [943, 25] on button "Save" at bounding box center [949, 17] width 40 height 24
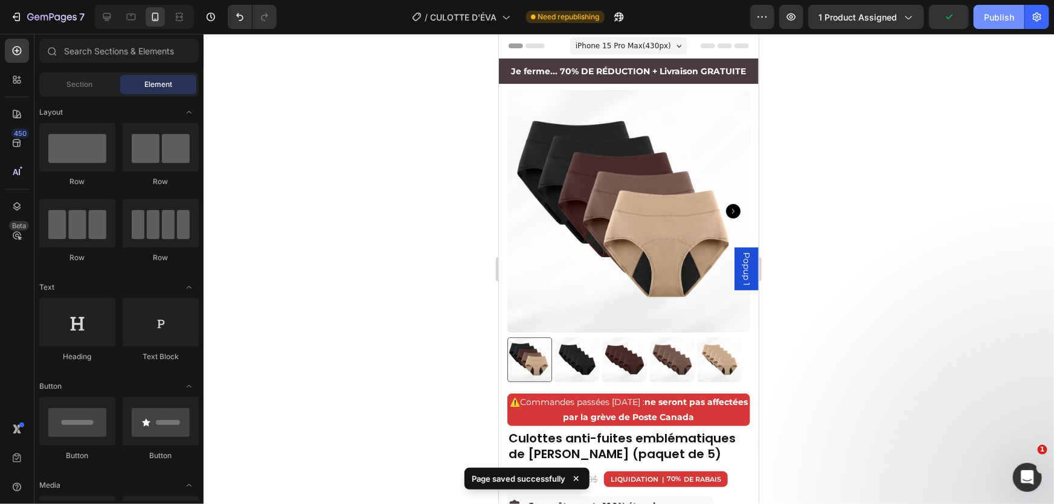
click at [991, 12] on div "Publish" at bounding box center [999, 17] width 30 height 13
click at [650, 396] on span "Commandes passées [DATE] : ne seront pas affectées par la grève de Poste Canada" at bounding box center [634, 409] width 228 height 26
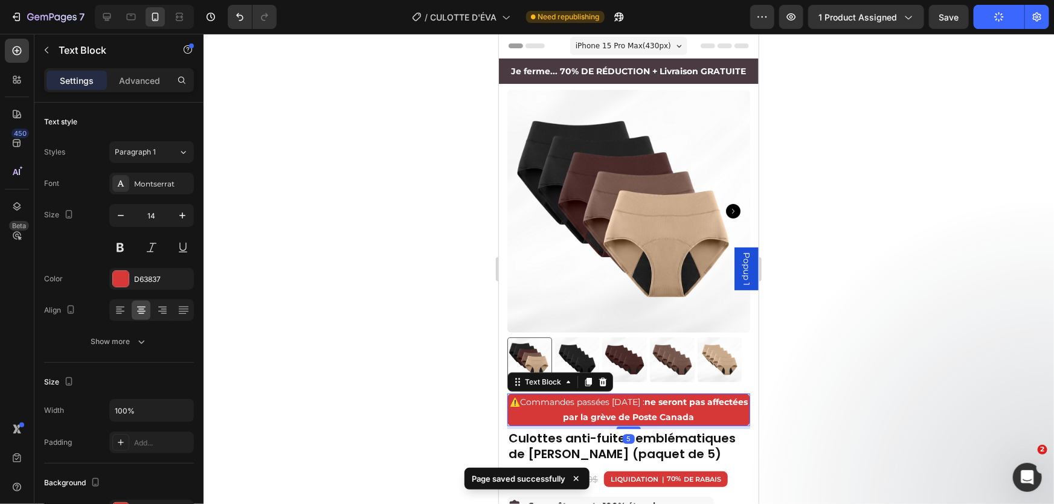
click at [650, 396] on span "Commandes passées [DATE] : ne seront pas affectées par la grève de Poste Canada" at bounding box center [634, 409] width 228 height 26
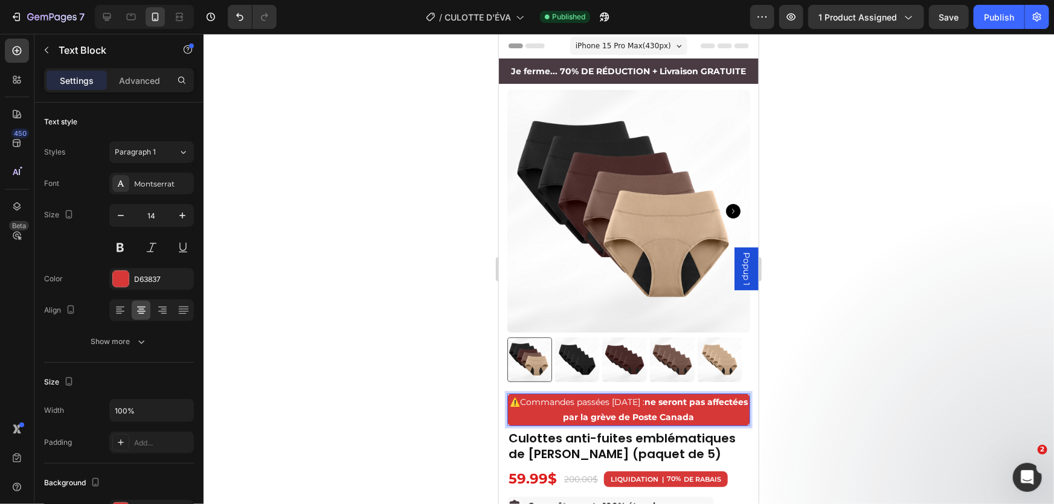
click at [650, 396] on span "Commandes passées [DATE] : ne seront pas affectées par la grève de Poste Canada" at bounding box center [634, 409] width 228 height 26
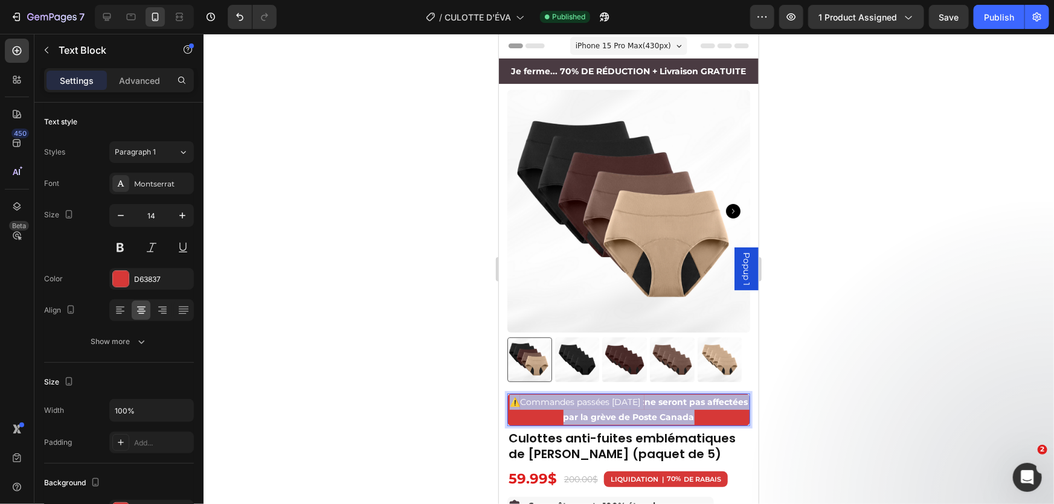
click at [650, 396] on span "Commandes passées [DATE] : ne seront pas affectées par la grève de Poste Canada" at bounding box center [634, 409] width 228 height 26
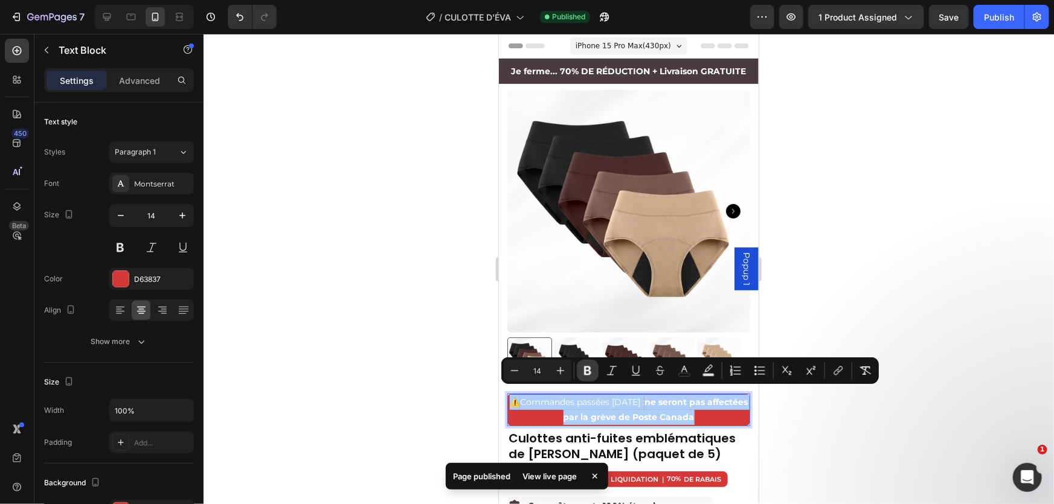
click at [587, 370] on icon "Editor contextual toolbar" at bounding box center [587, 371] width 7 height 9
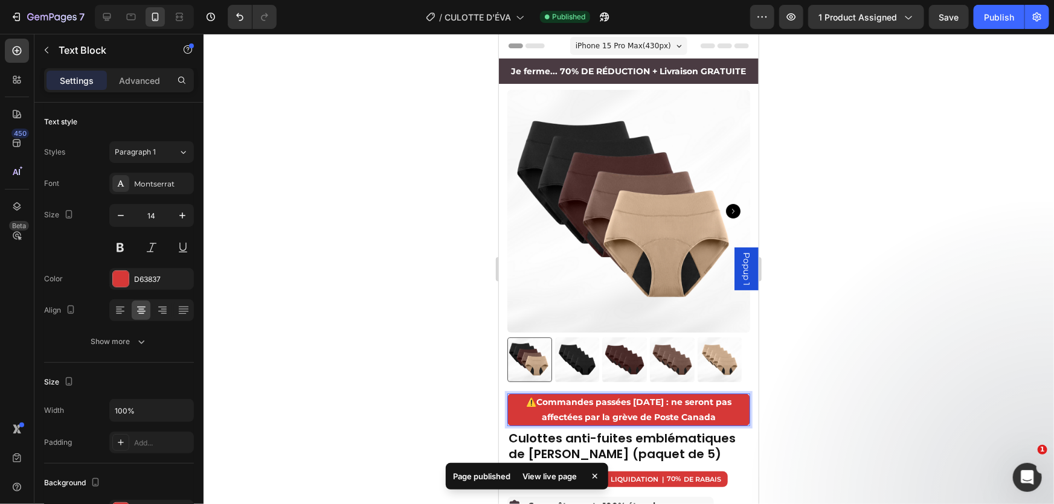
click at [834, 254] on div at bounding box center [629, 269] width 851 height 471
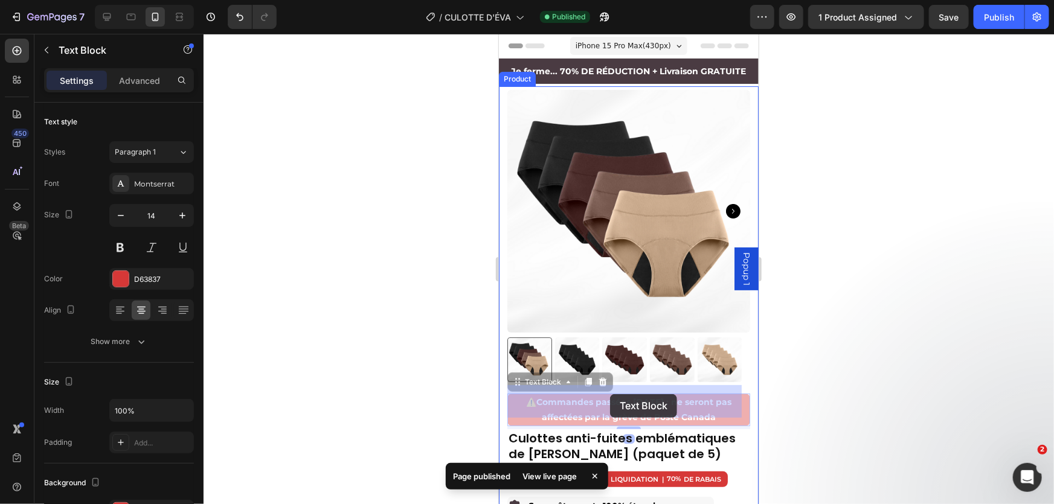
drag, startPoint x: 673, startPoint y: 393, endPoint x: 610, endPoint y: 394, distance: 63.4
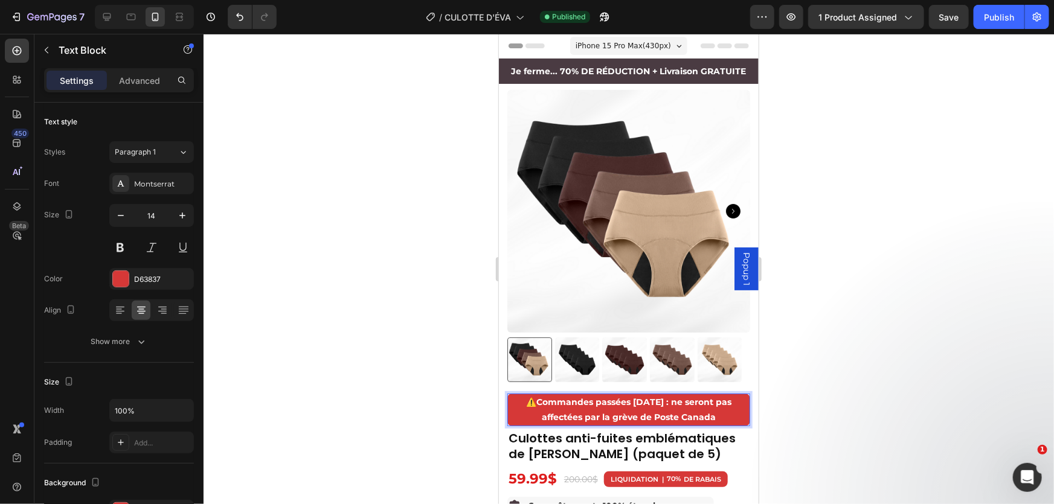
click at [848, 299] on div at bounding box center [629, 269] width 851 height 471
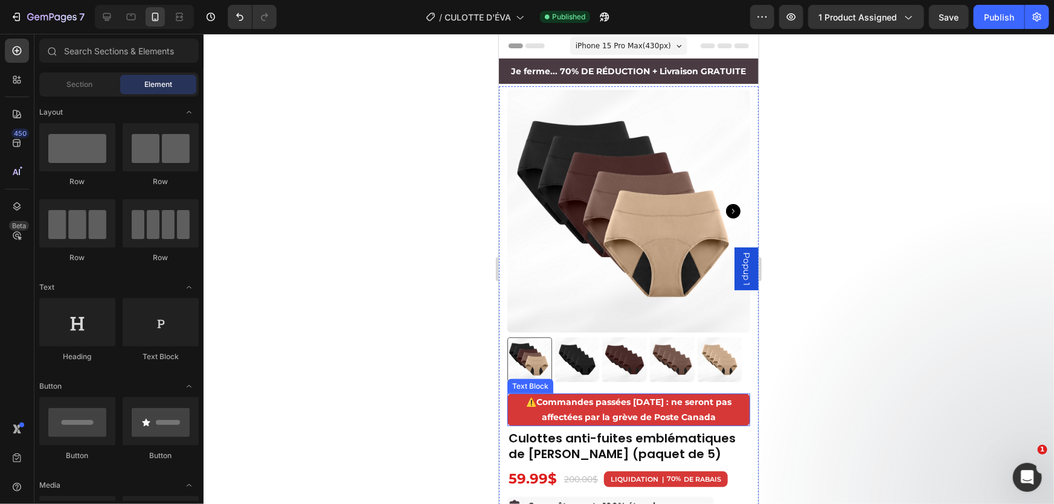
click at [668, 400] on p "⚠️ Commandes passées aujourd’hui : ne seront pas affectées par la grève de Post…" at bounding box center [628, 410] width 240 height 30
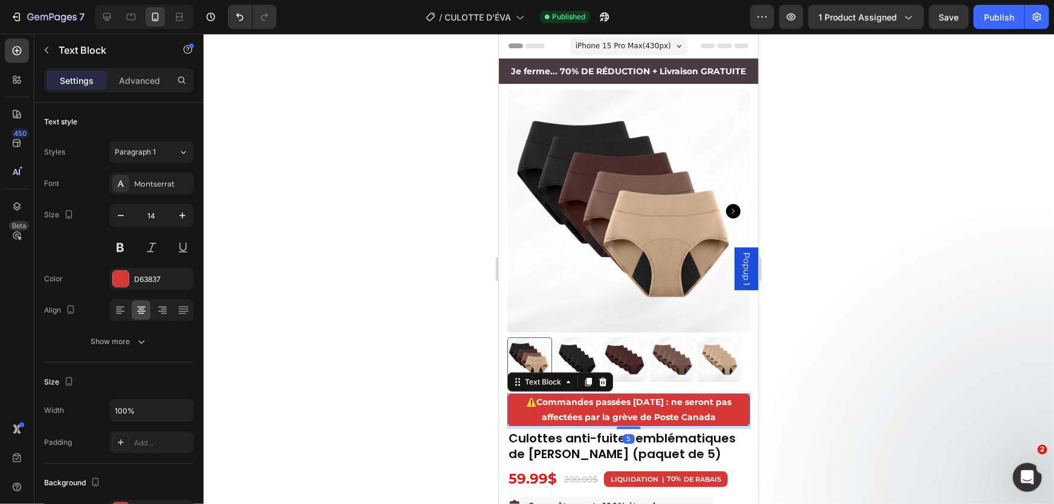
click at [672, 396] on strong "Commandes passées aujourd’hui : ne seront pas affectées par la grève de Poste C…" at bounding box center [633, 409] width 195 height 26
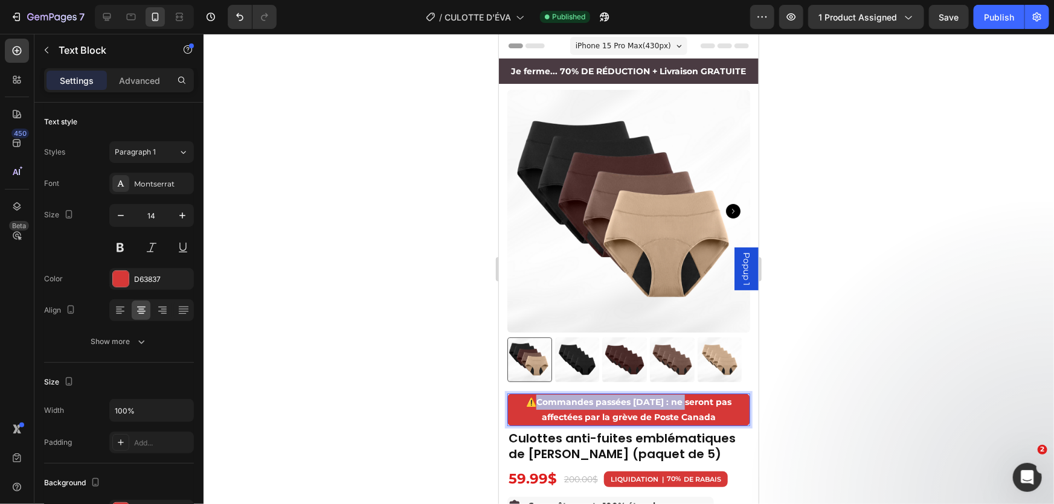
drag, startPoint x: 671, startPoint y: 393, endPoint x: 533, endPoint y: 396, distance: 137.8
click at [536, 396] on strong "Commandes passées aujourd’hui : ne seront pas affectées par la grève de Poste C…" at bounding box center [633, 409] width 195 height 26
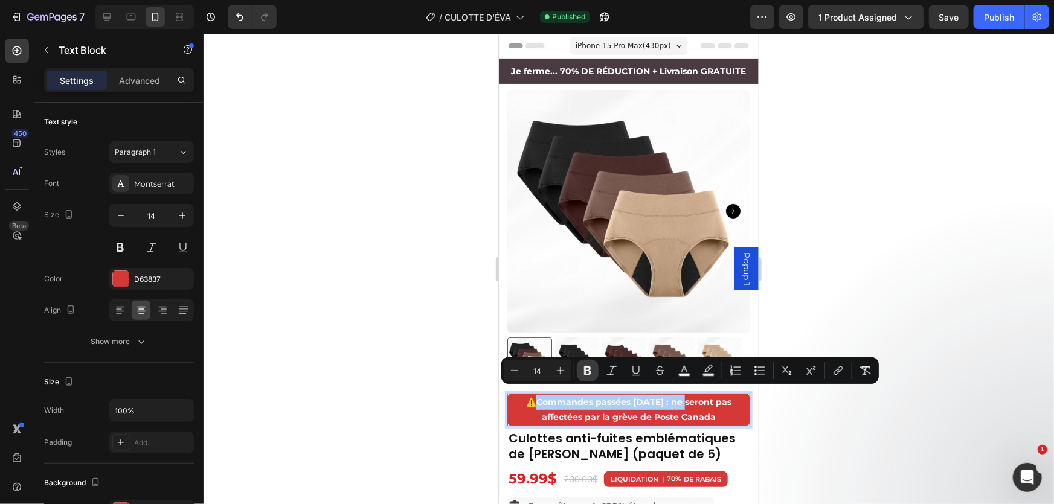
click at [588, 372] on icon "Editor contextual toolbar" at bounding box center [588, 371] width 12 height 12
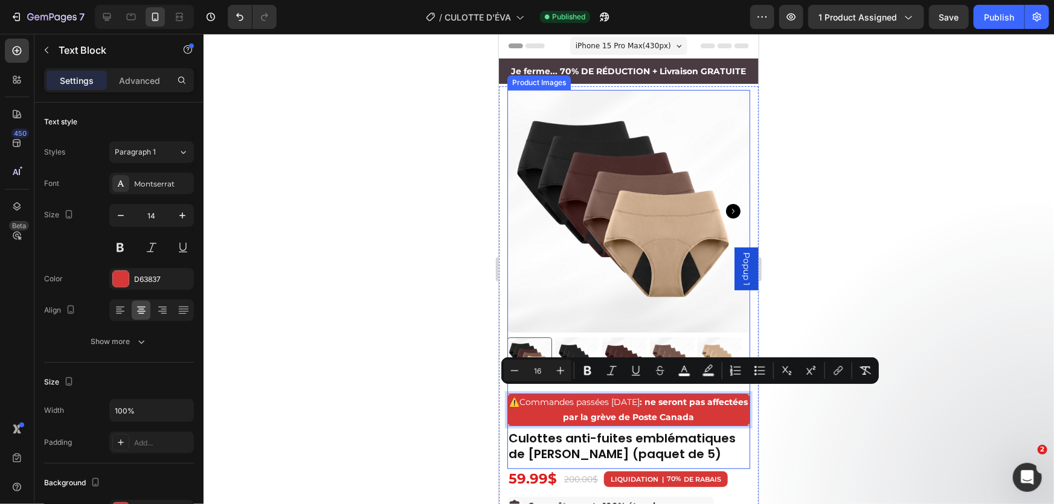
click at [789, 269] on div at bounding box center [629, 269] width 851 height 471
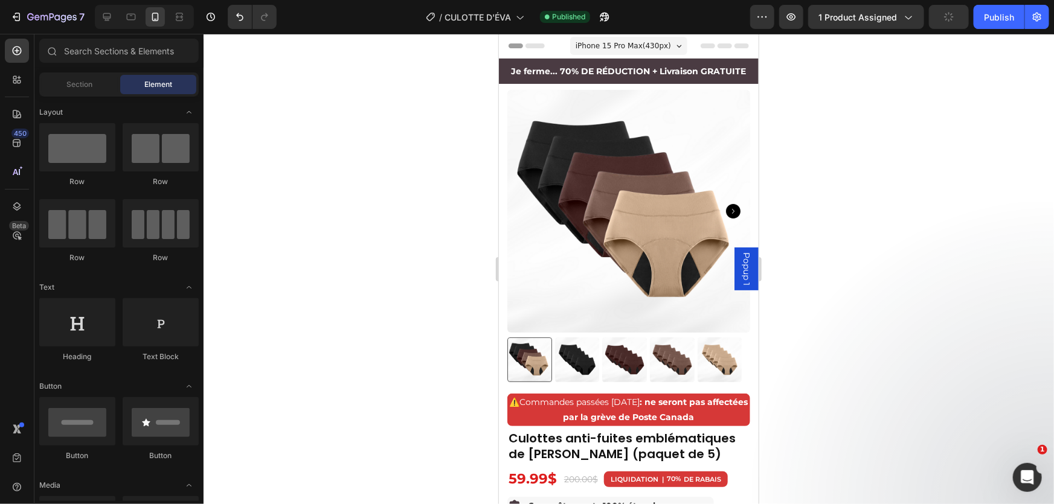
click at [944, 18] on button "button" at bounding box center [949, 17] width 40 height 24
click at [997, 18] on div "Publish" at bounding box center [999, 17] width 30 height 13
